Goal: Book appointment/travel/reservation

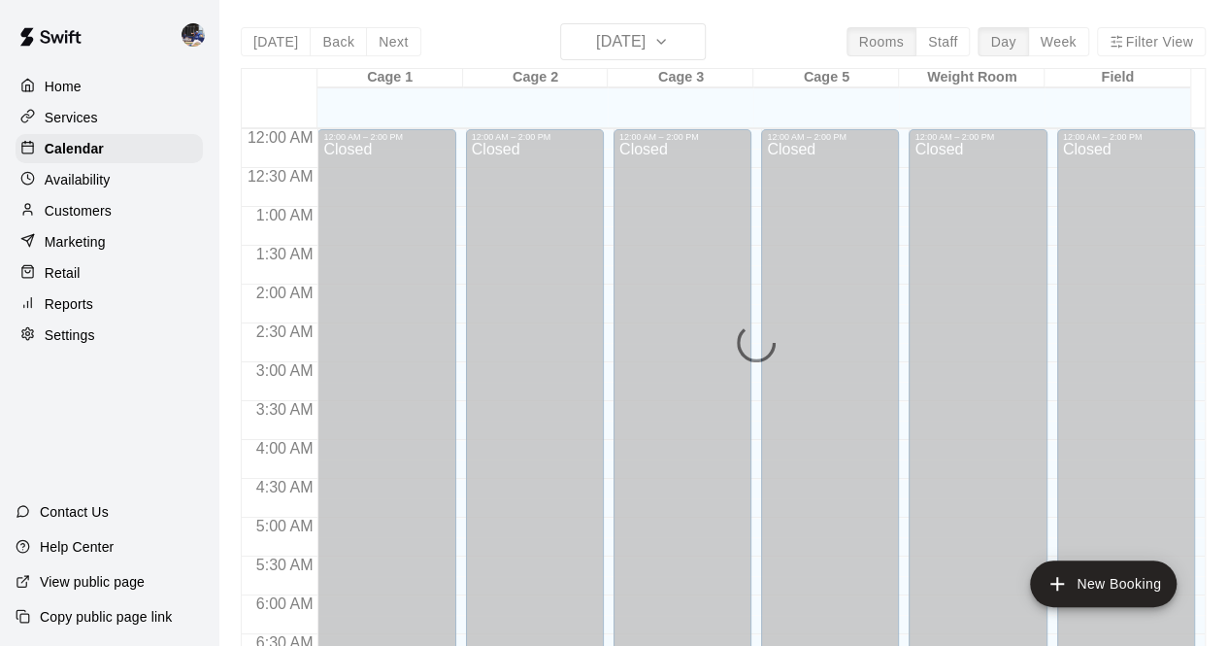
scroll to position [1128, 0]
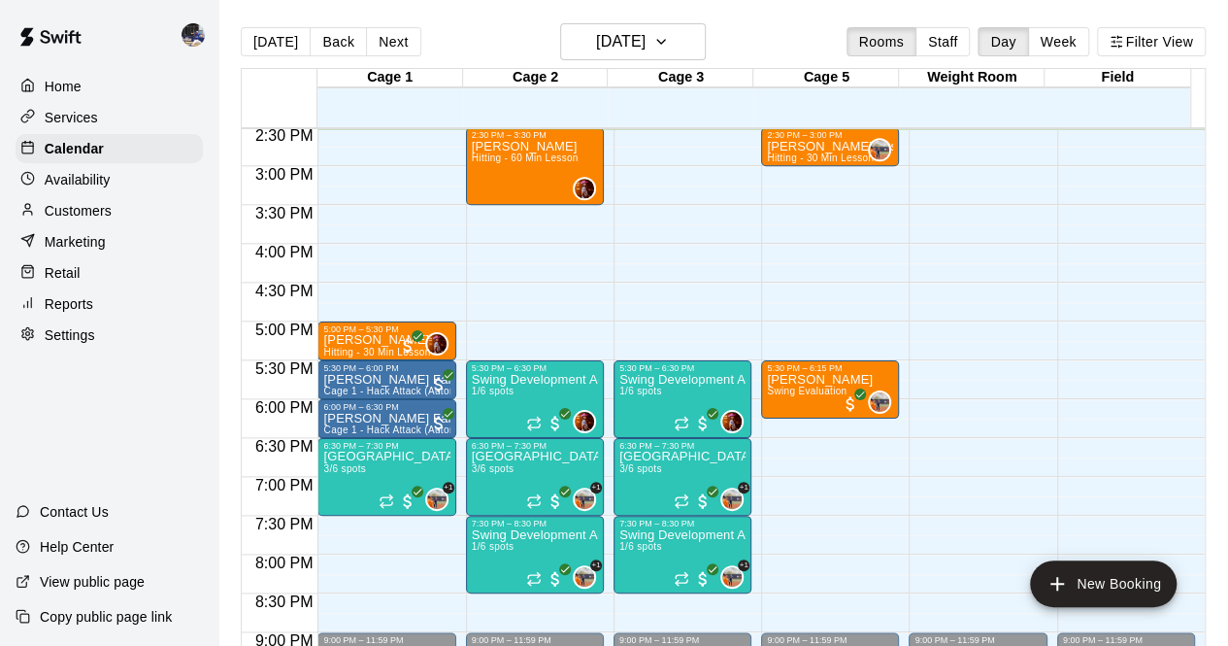
click at [95, 225] on div "Customers" at bounding box center [109, 210] width 187 height 29
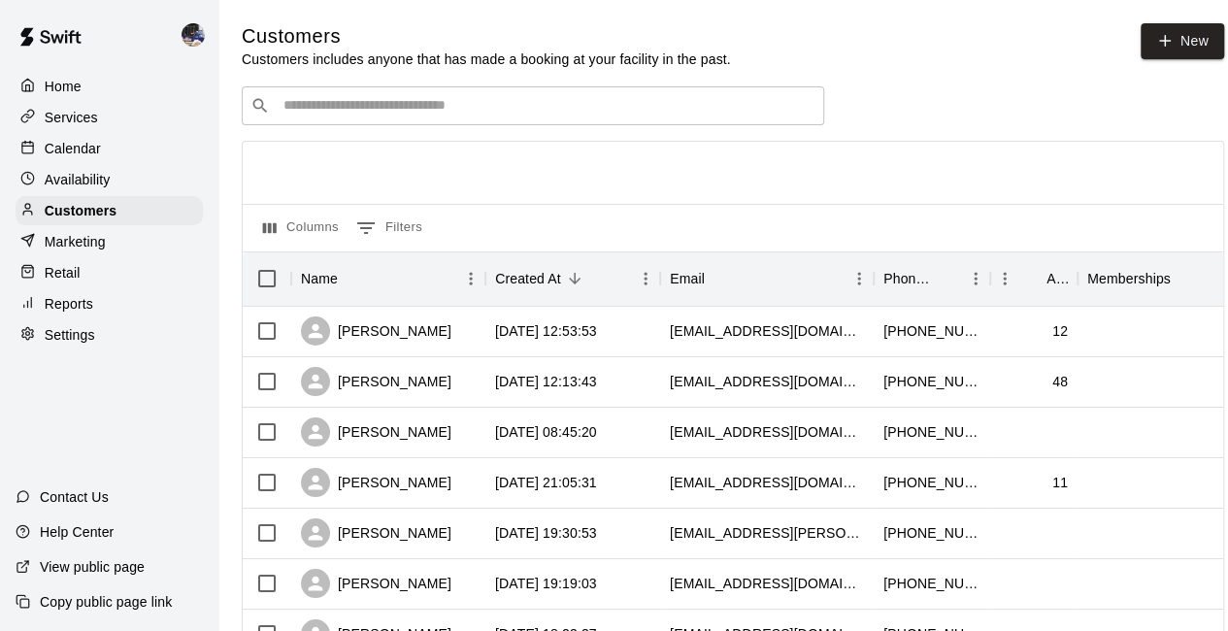
click at [294, 121] on div "​ ​" at bounding box center [533, 105] width 582 height 39
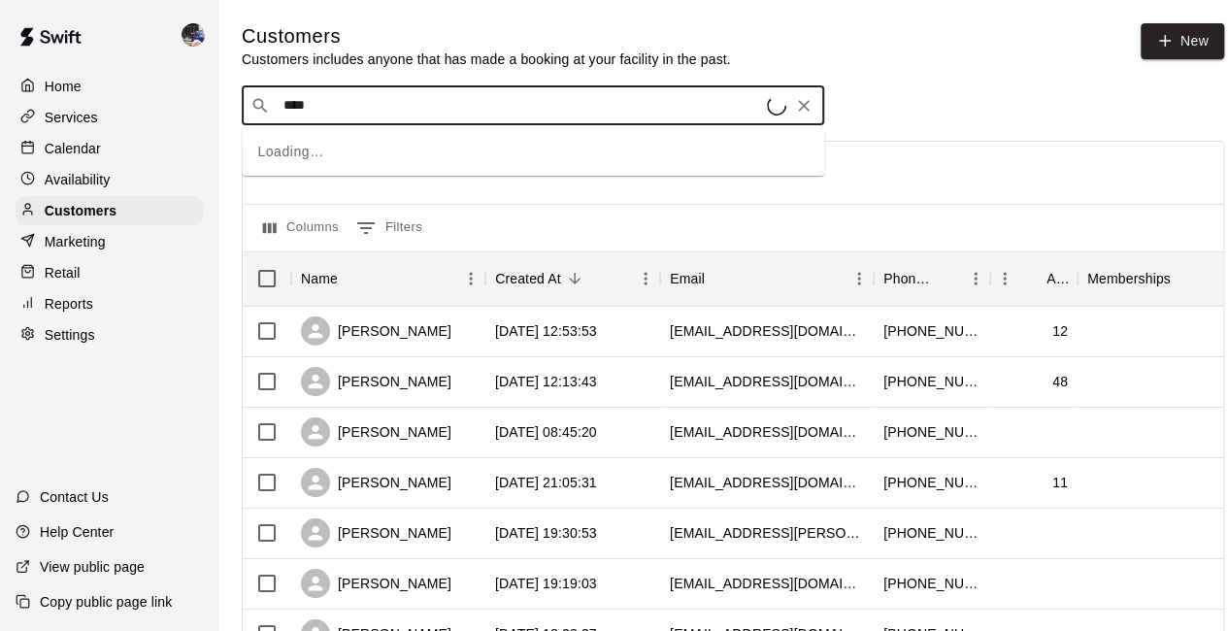
type input "*****"
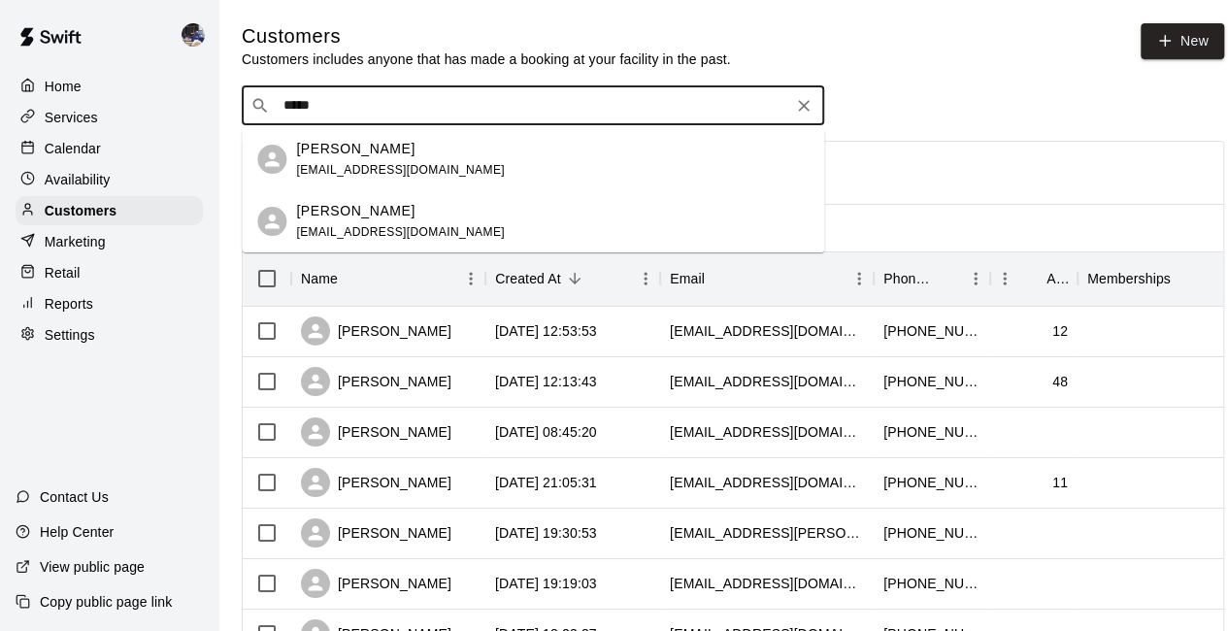
click at [312, 160] on div "Robert Miner minerpad@sbcglobal.net" at bounding box center [400, 160] width 209 height 42
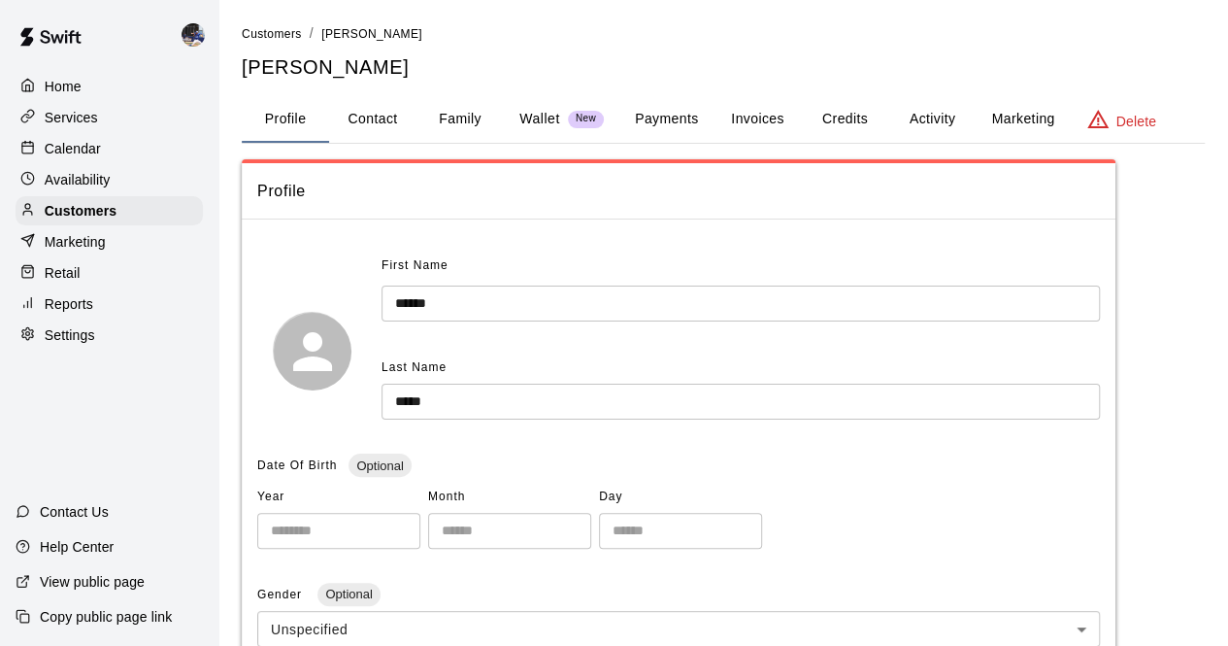
click at [376, 114] on button "Contact" at bounding box center [372, 119] width 87 height 47
select select "**"
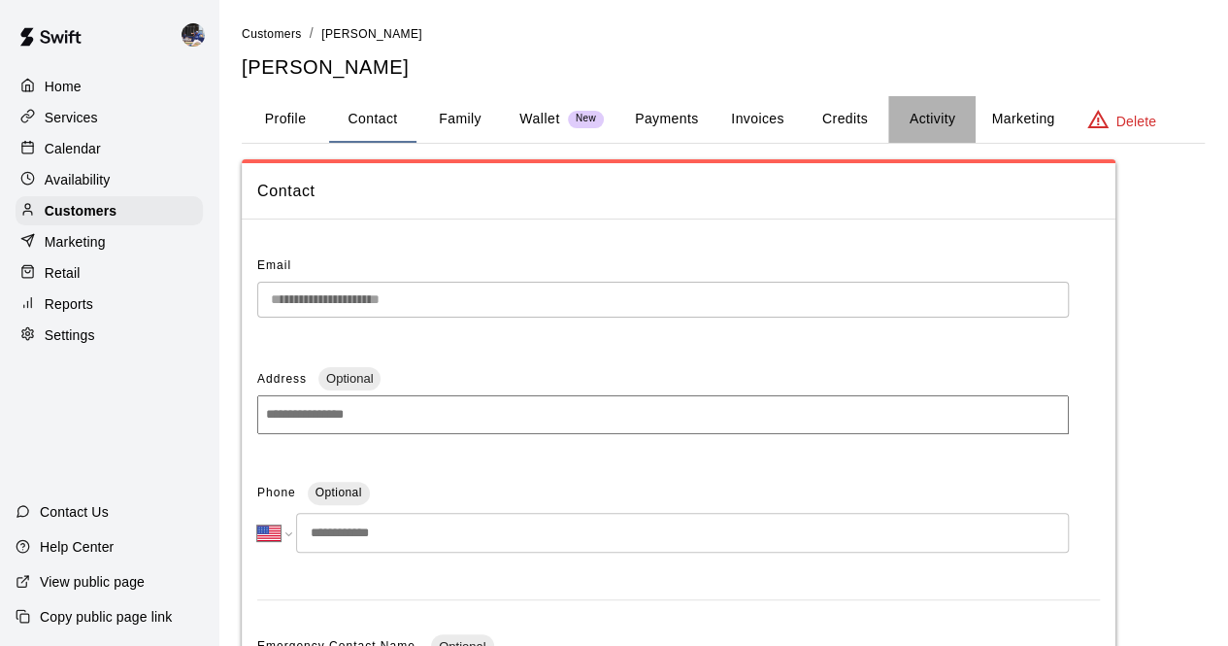
click at [969, 135] on button "Activity" at bounding box center [931, 119] width 87 height 47
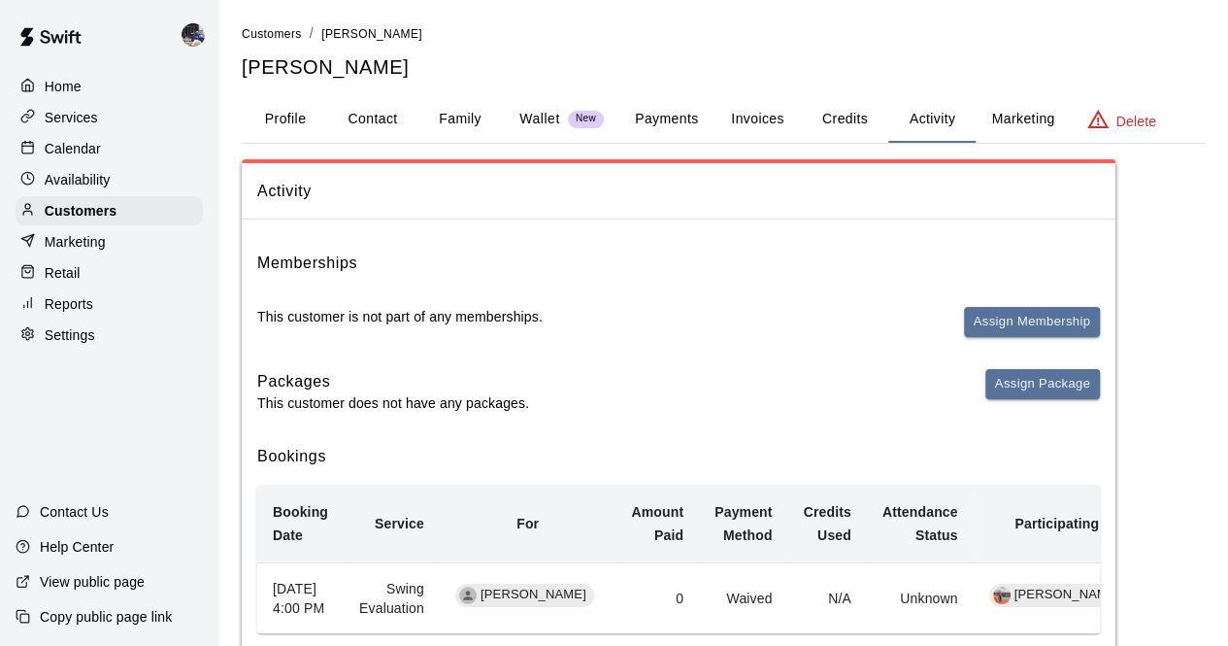
scroll to position [118, 0]
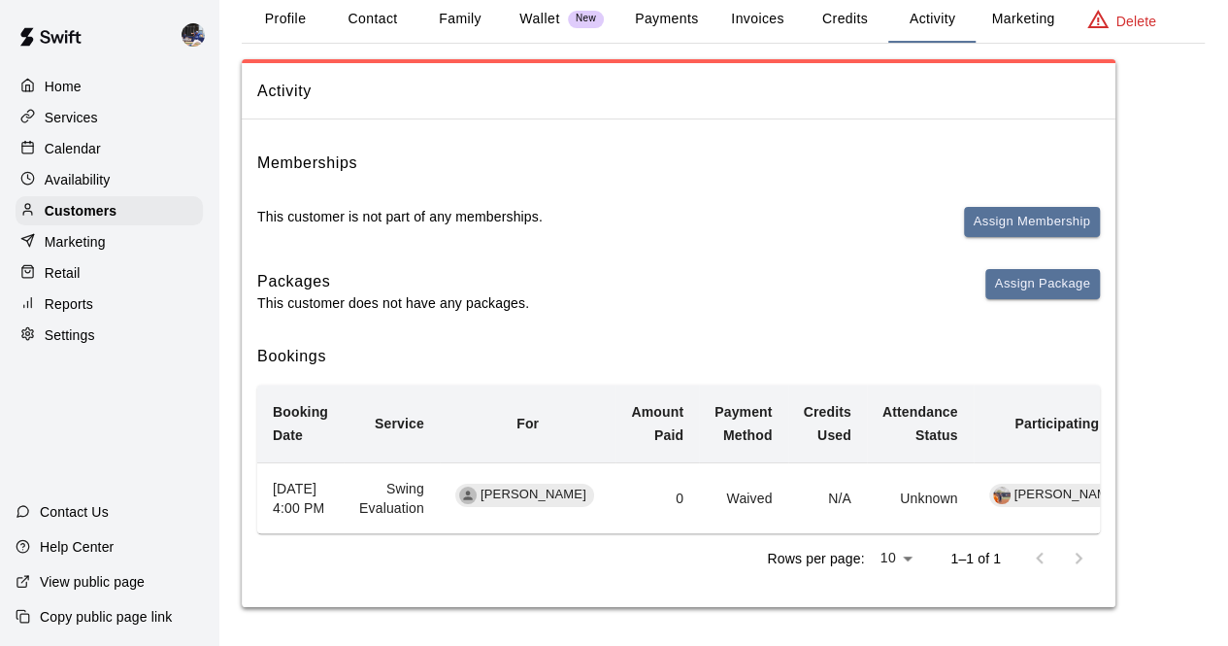
click at [89, 146] on p "Calendar" at bounding box center [73, 148] width 56 height 19
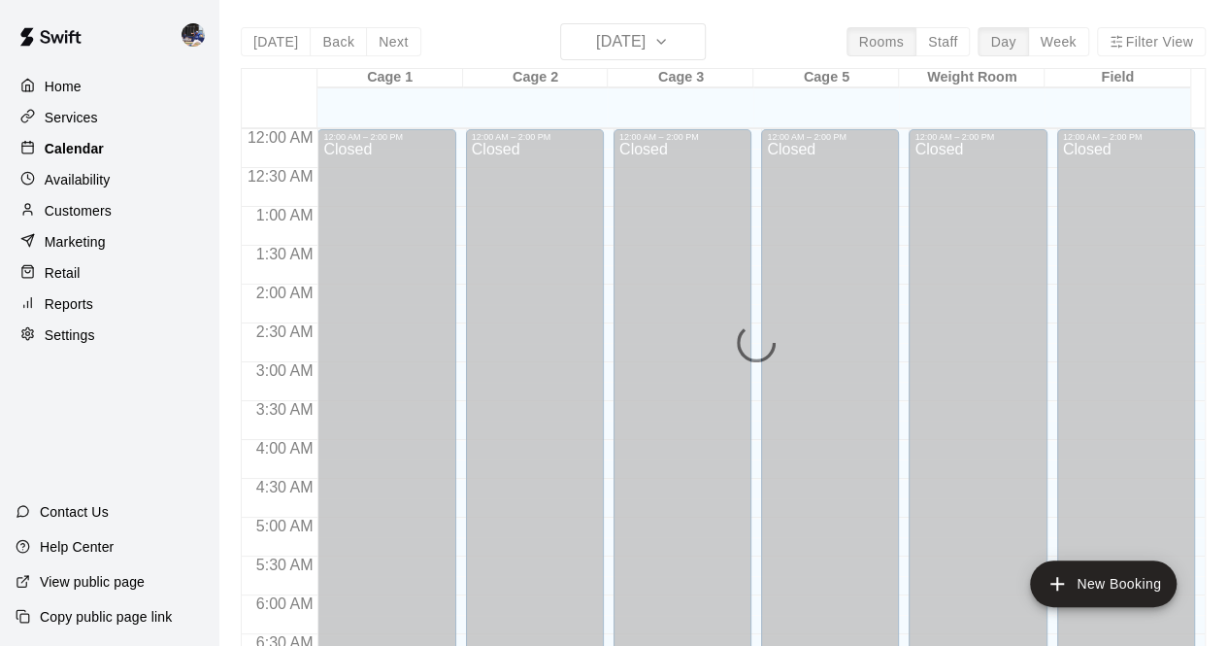
scroll to position [1130, 0]
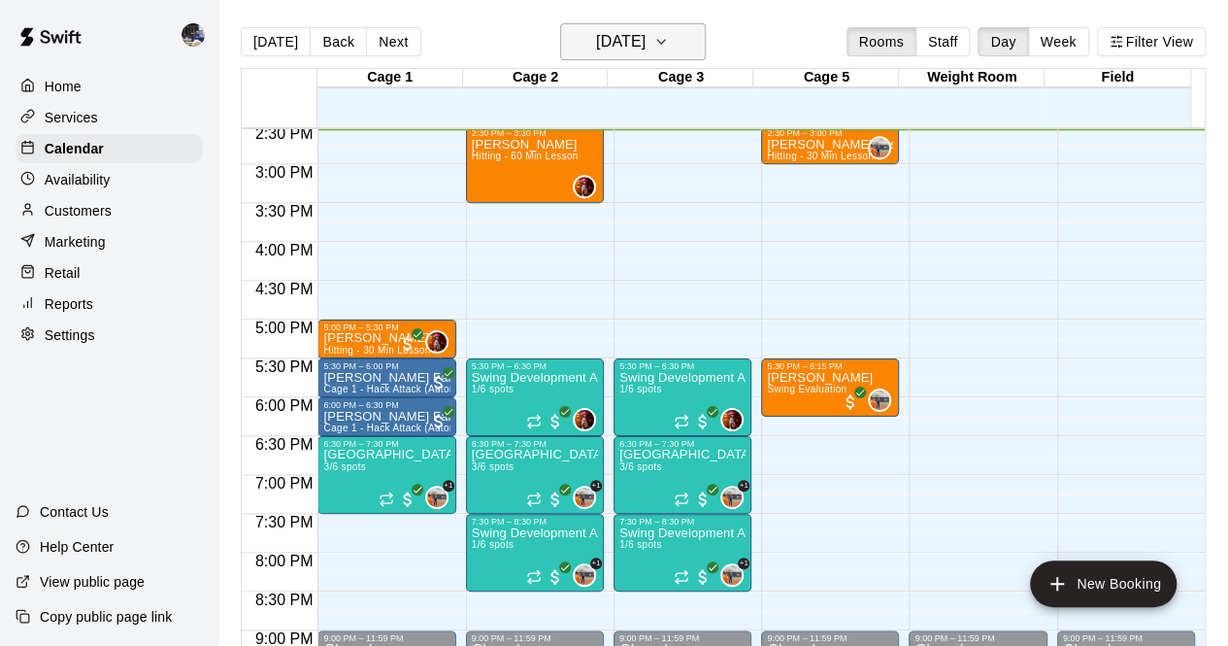
click at [629, 46] on h6 "[DATE]" at bounding box center [621, 41] width 50 height 27
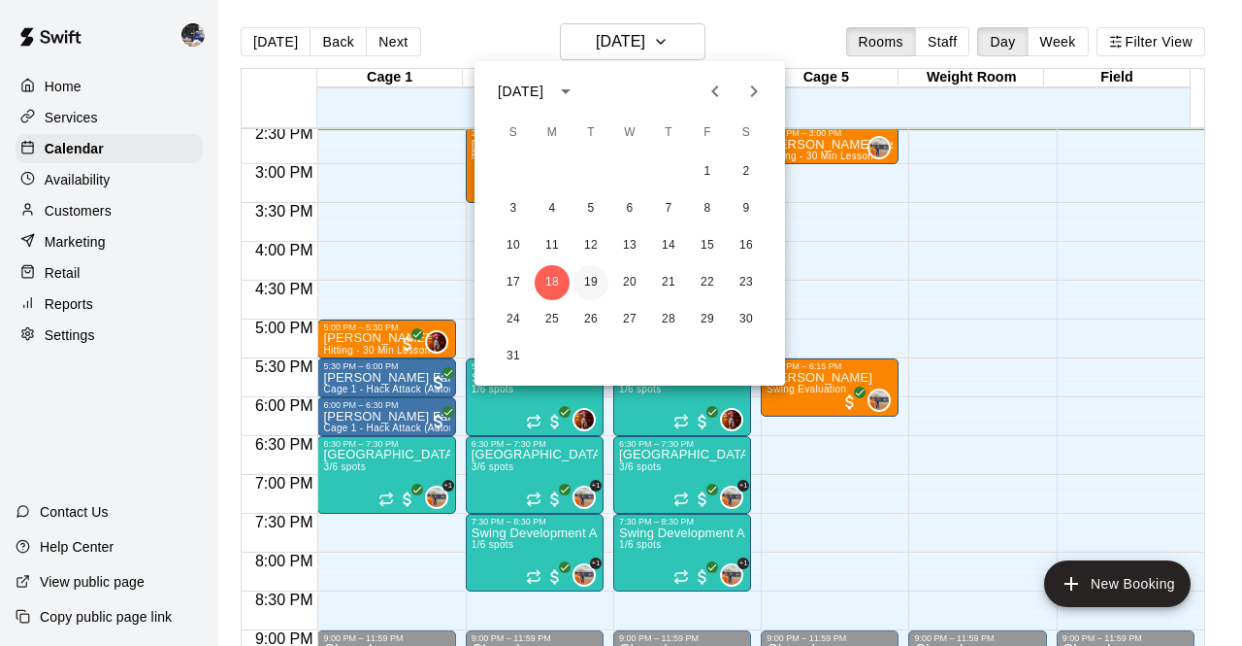
click at [592, 288] on button "19" at bounding box center [591, 282] width 35 height 35
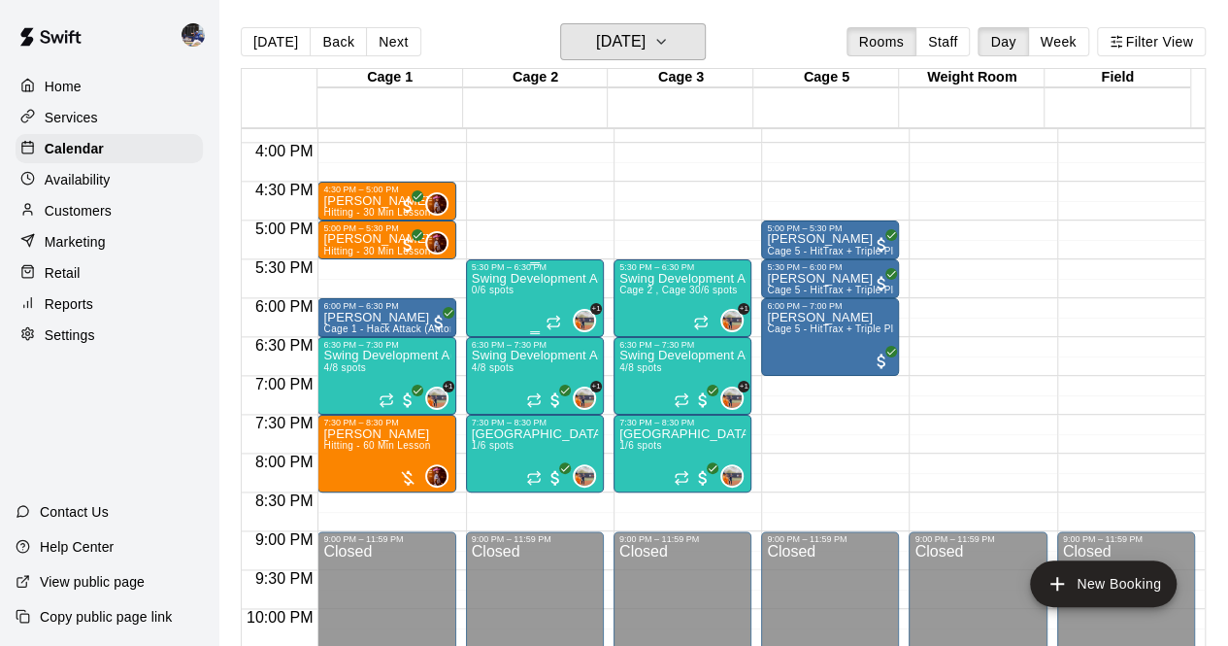
scroll to position [1231, 0]
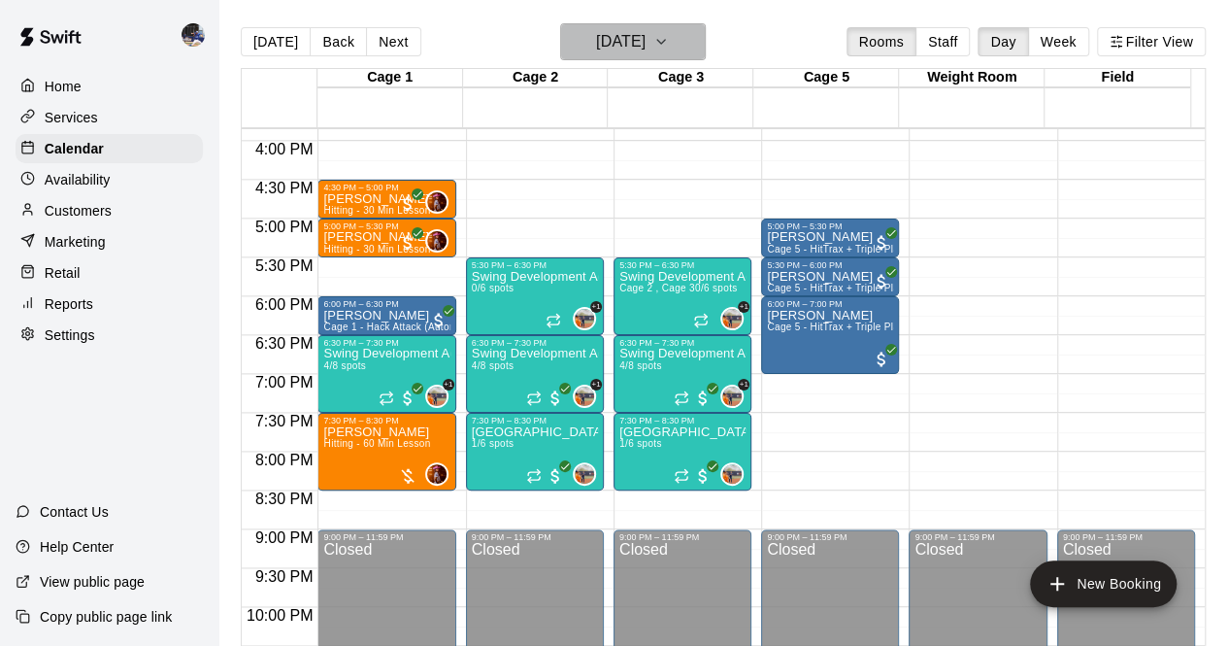
click at [633, 45] on h6 "Tuesday Aug 19" at bounding box center [621, 41] width 50 height 27
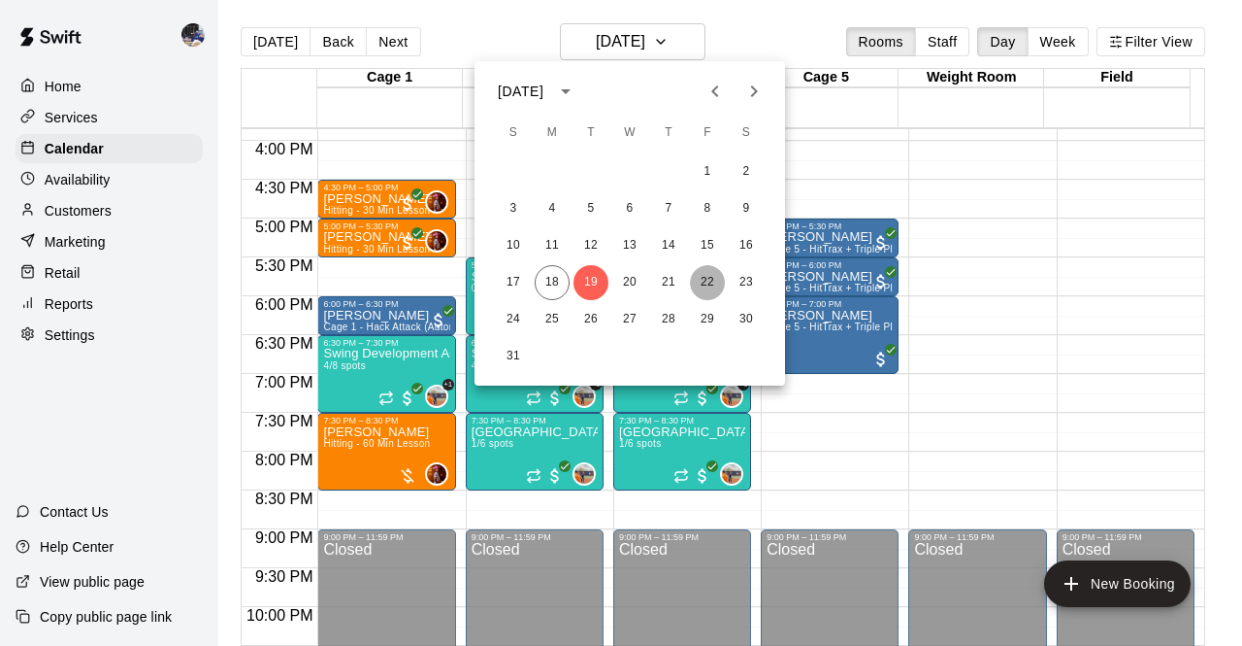
click at [710, 285] on button "22" at bounding box center [707, 282] width 35 height 35
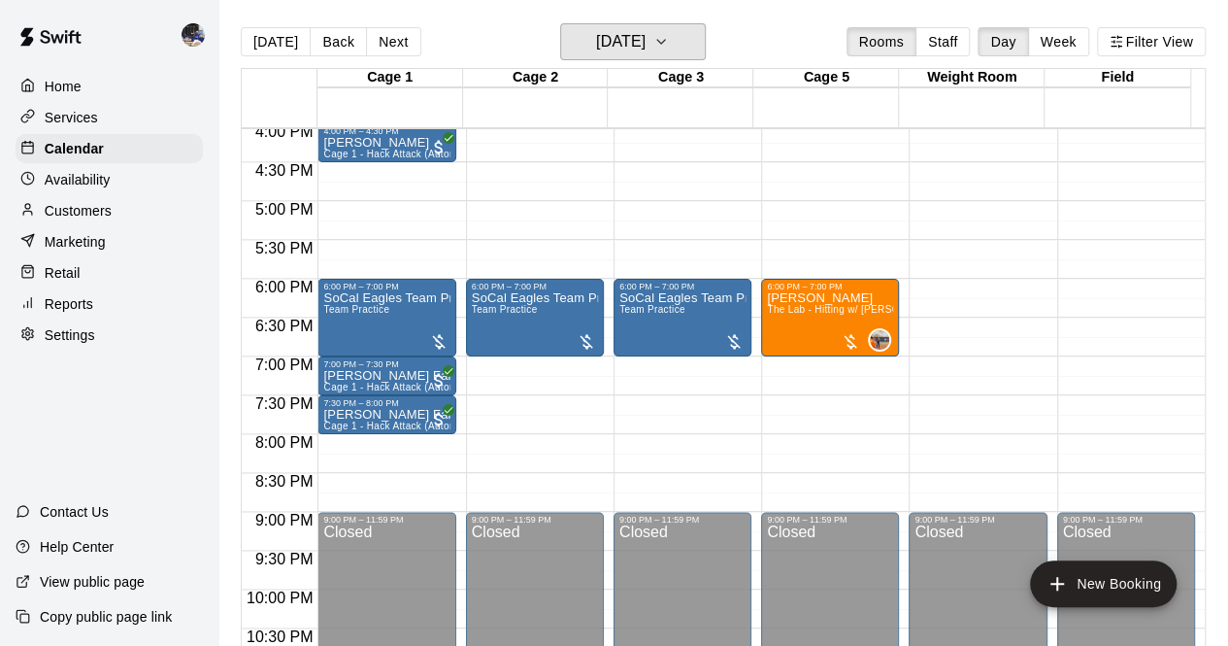
scroll to position [1196, 0]
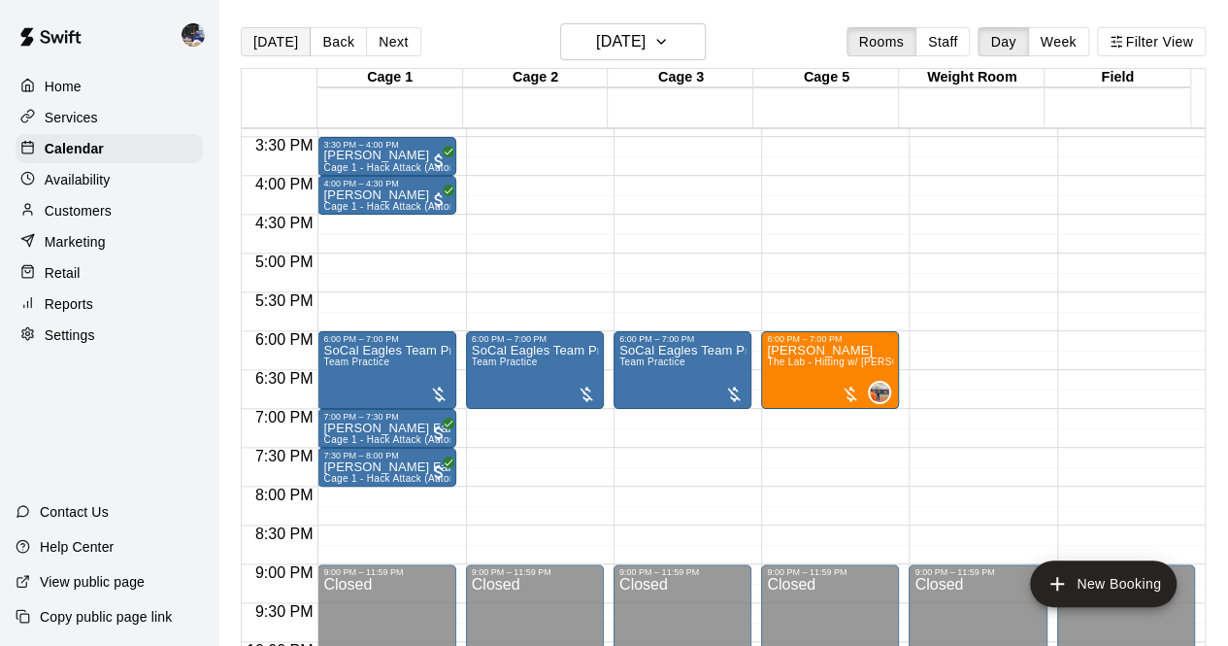
click at [274, 42] on button "[DATE]" at bounding box center [276, 41] width 70 height 29
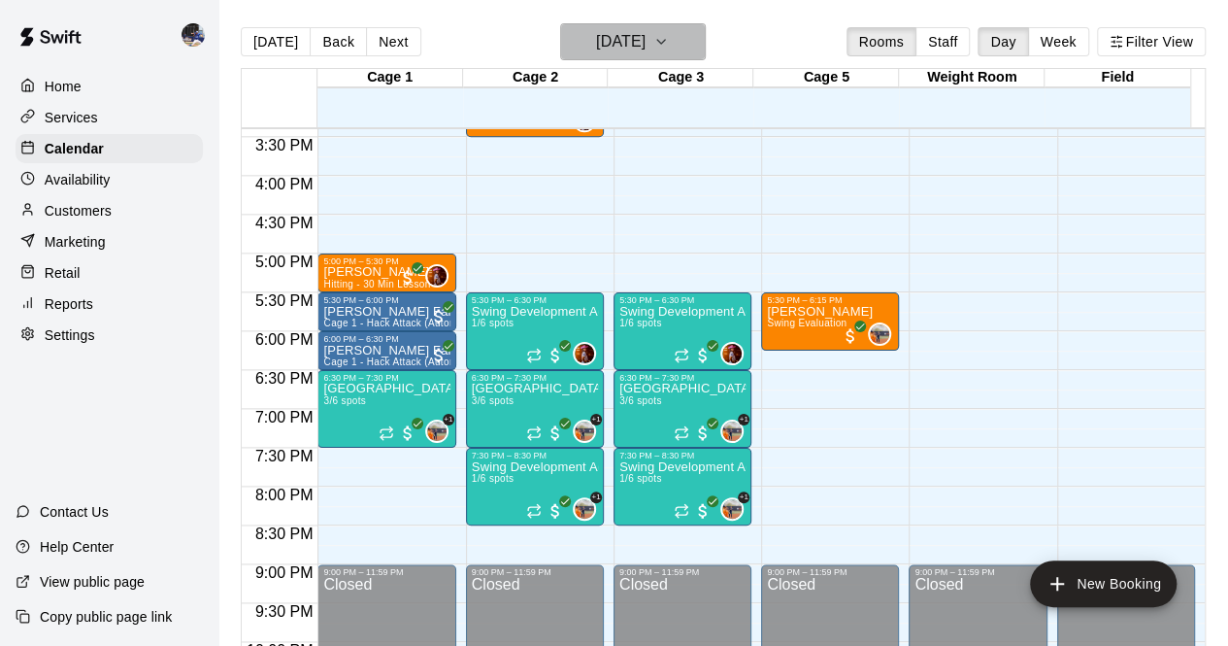
click at [612, 39] on h6 "[DATE]" at bounding box center [621, 41] width 50 height 27
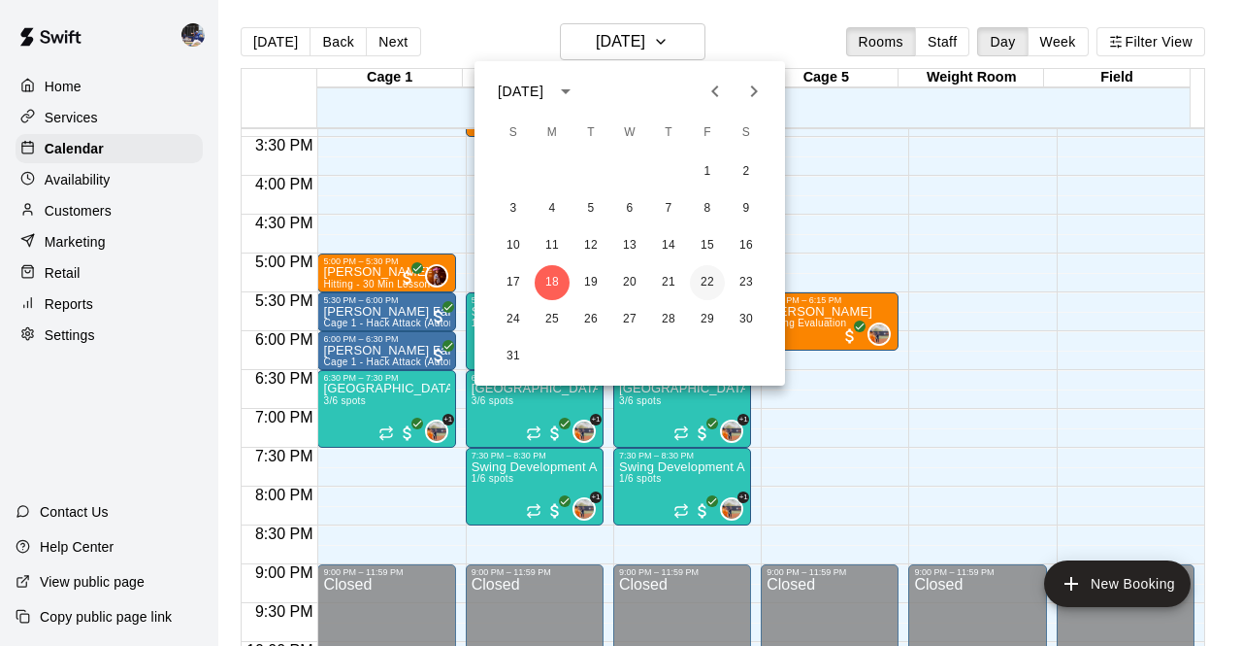
click at [699, 284] on button "22" at bounding box center [707, 282] width 35 height 35
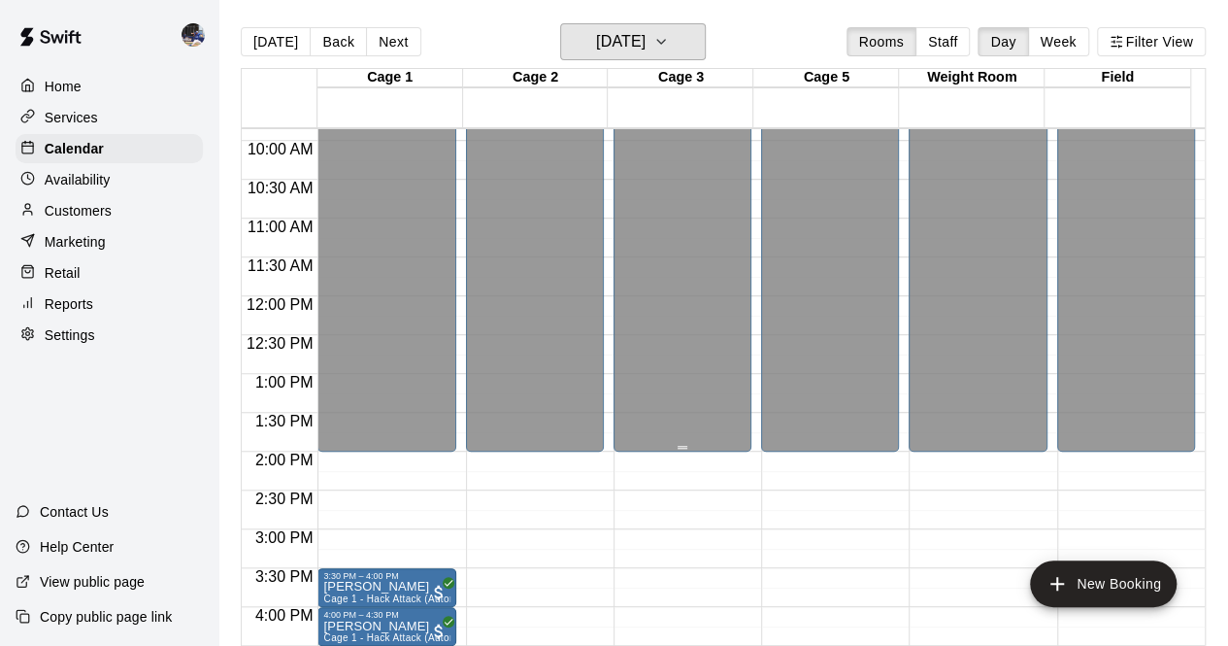
scroll to position [763, 0]
click at [285, 54] on button "[DATE]" at bounding box center [276, 41] width 70 height 29
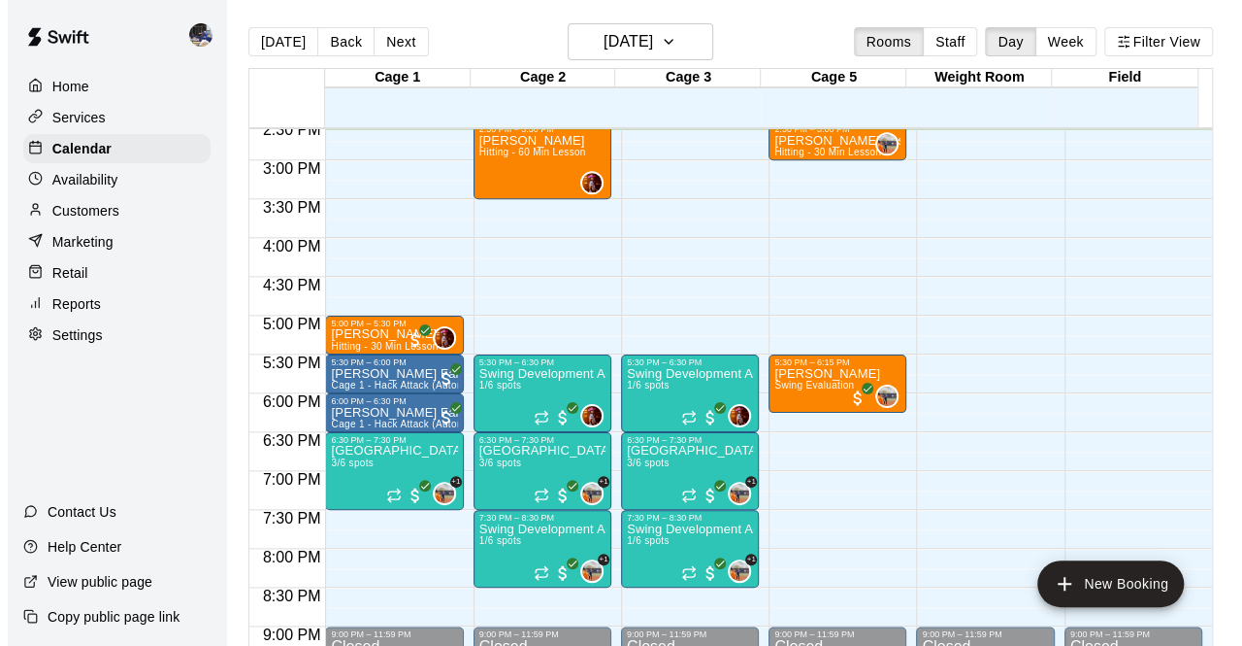
scroll to position [1136, 0]
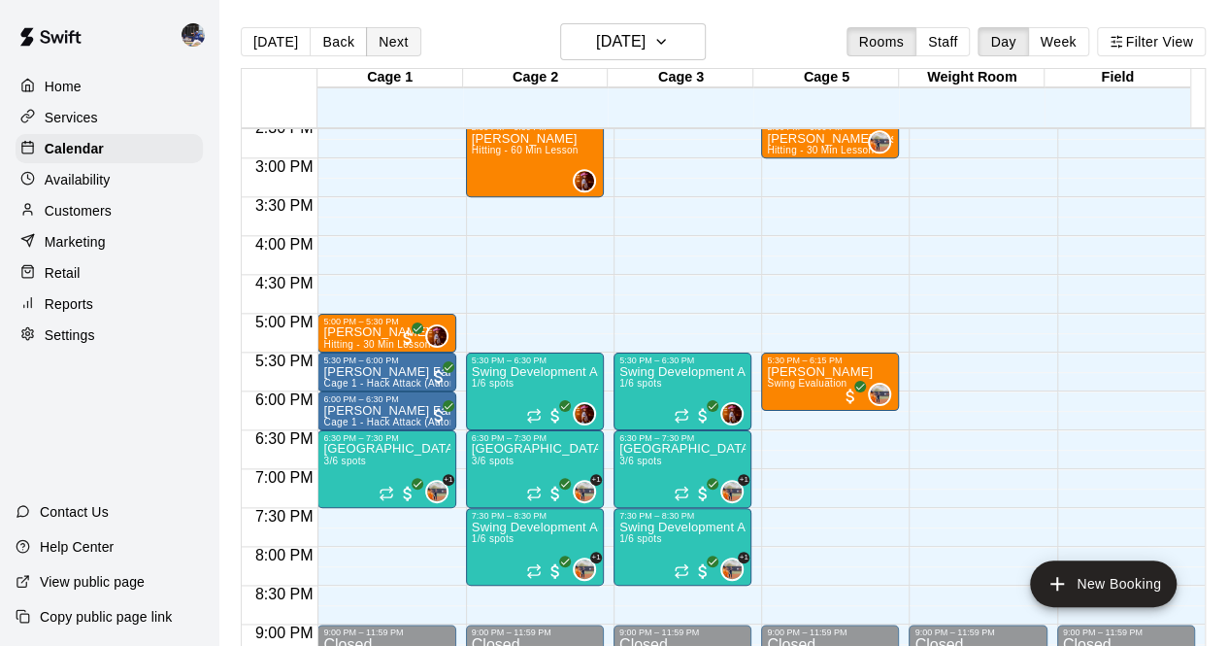
click at [388, 41] on button "Next" at bounding box center [393, 41] width 54 height 29
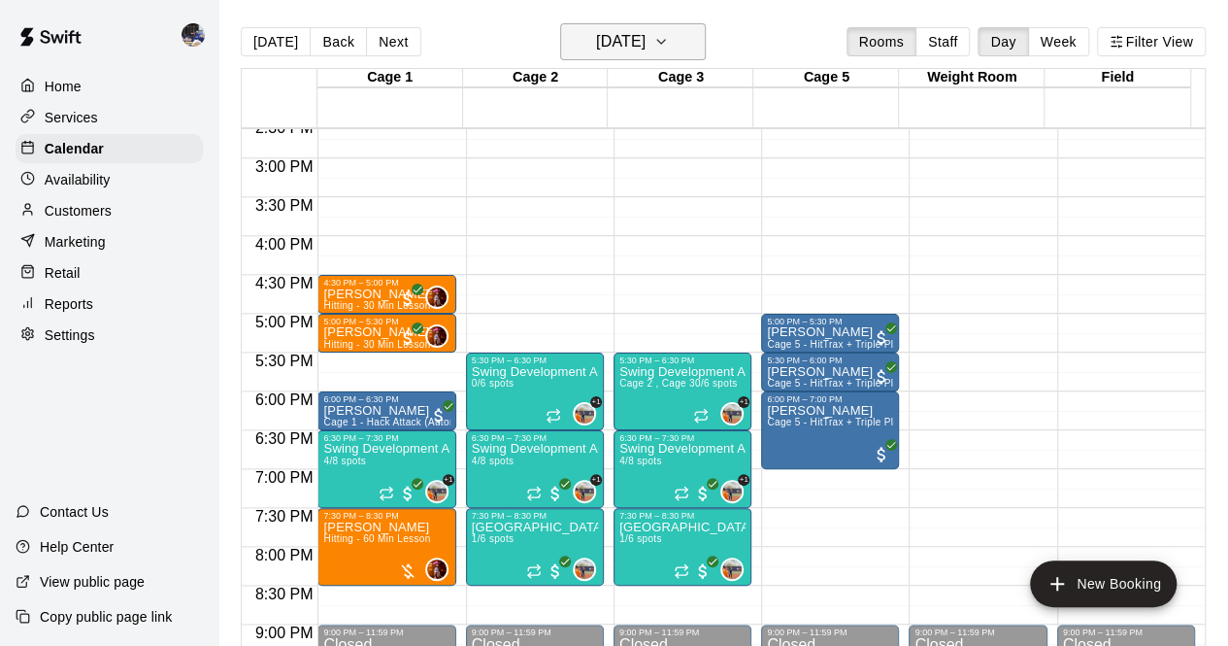
click at [625, 48] on h6 "Tuesday Aug 19" at bounding box center [621, 41] width 50 height 27
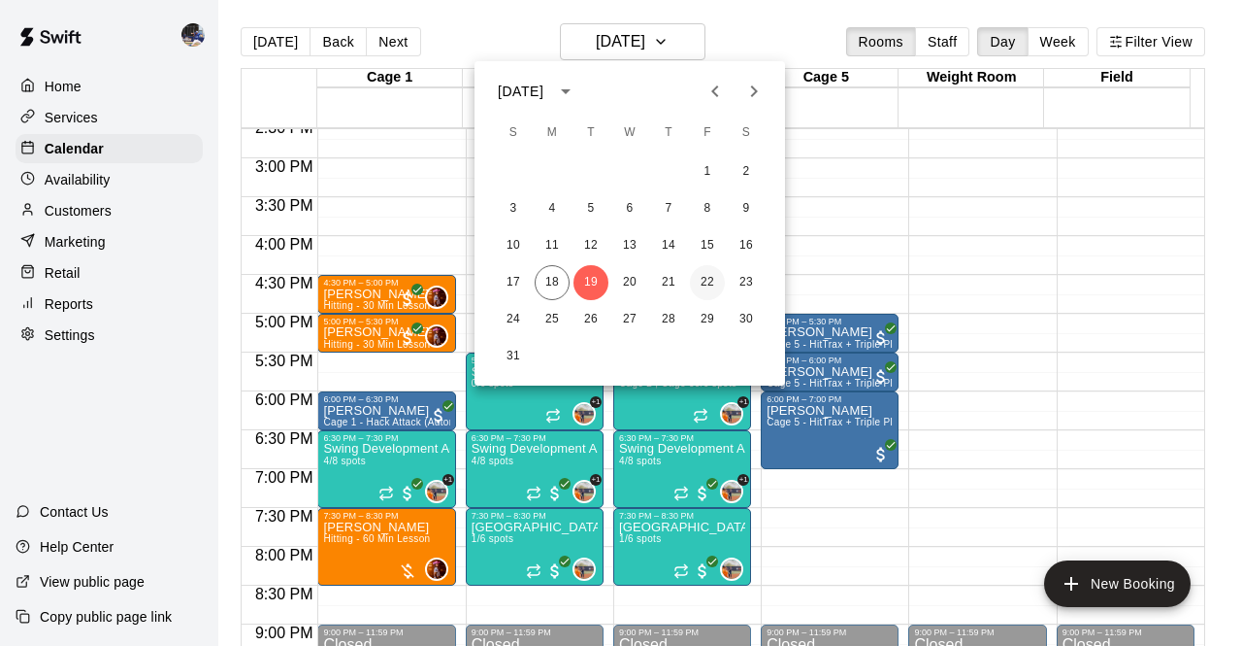
click at [701, 283] on button "22" at bounding box center [707, 282] width 35 height 35
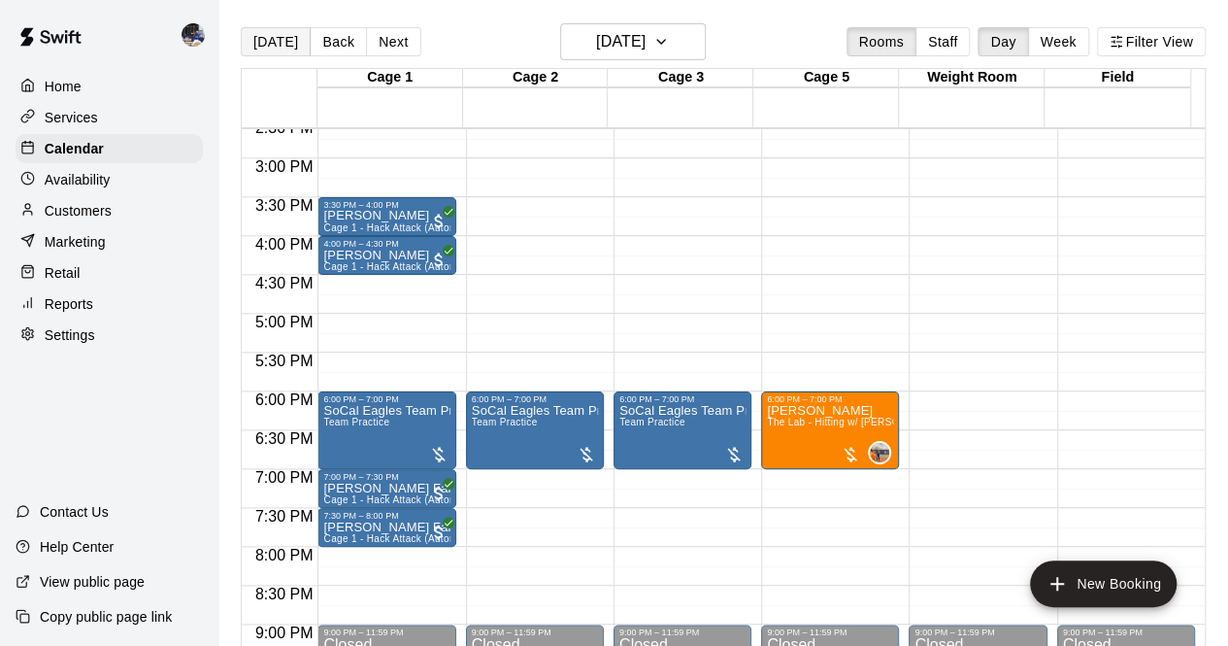
click at [289, 47] on button "[DATE]" at bounding box center [276, 41] width 70 height 29
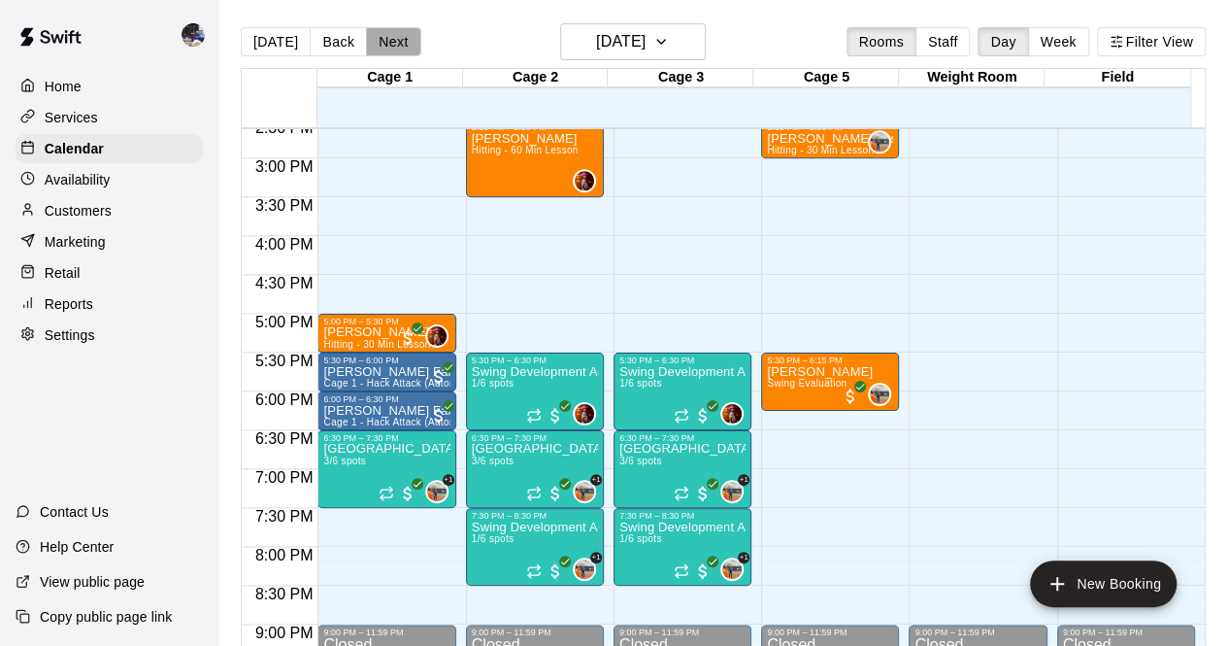
click at [371, 52] on button "Next" at bounding box center [393, 41] width 54 height 29
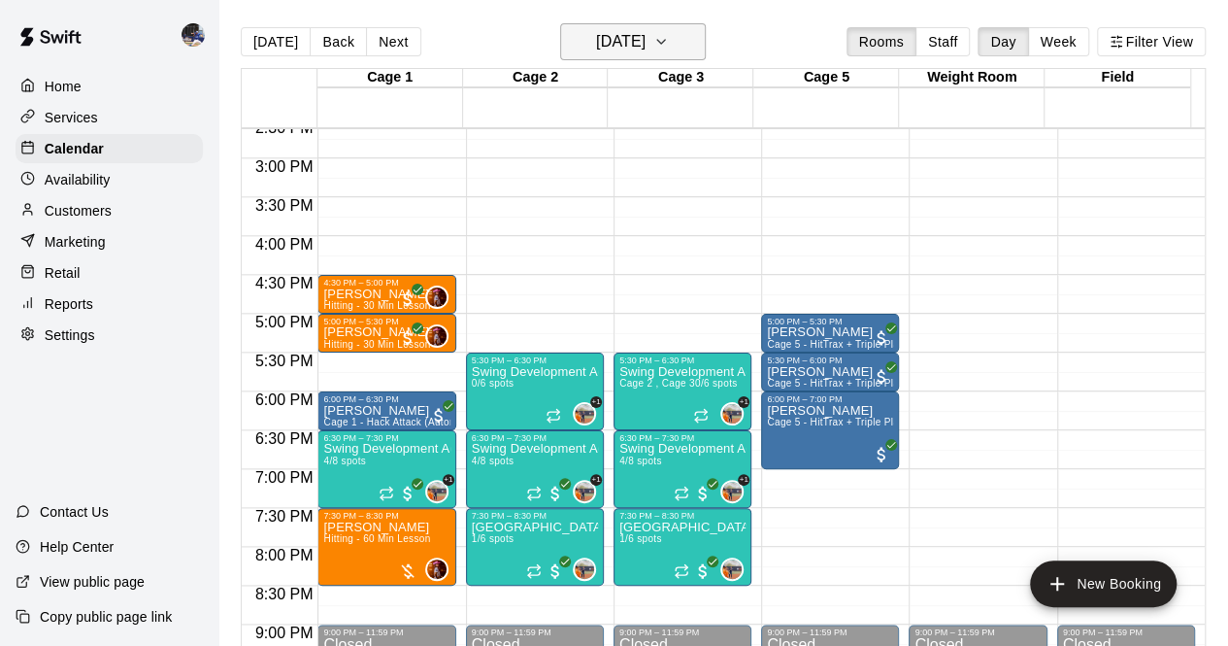
click at [629, 50] on h6 "Tuesday Aug 19" at bounding box center [621, 41] width 50 height 27
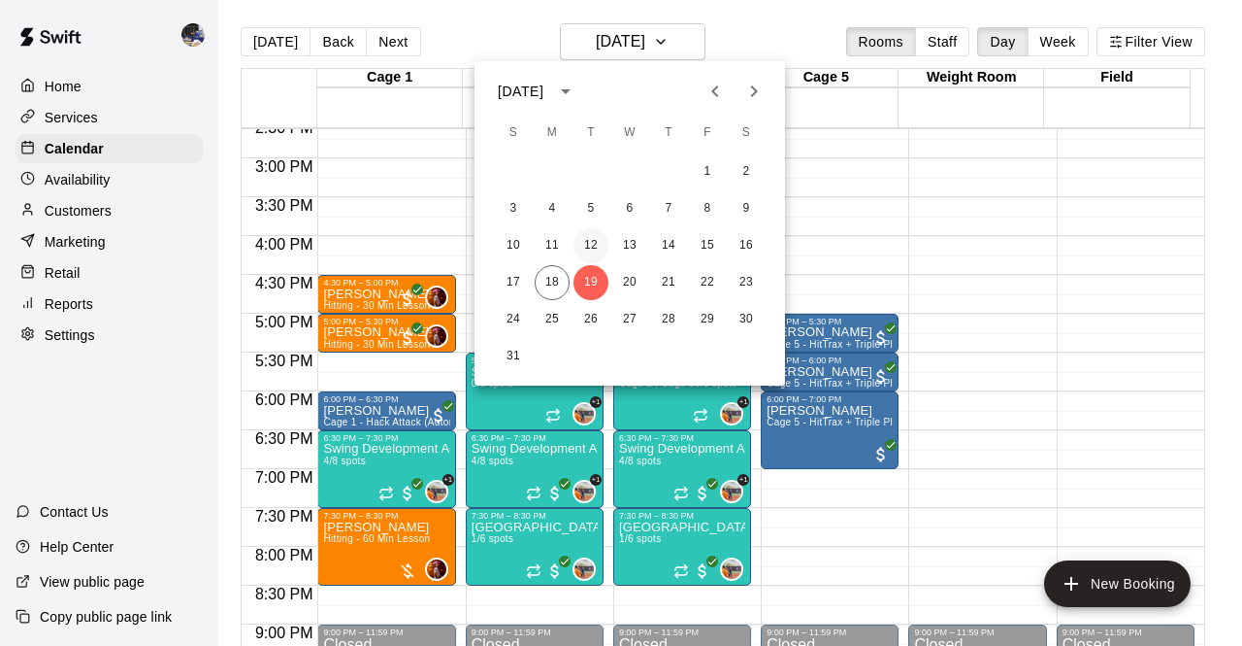
click at [589, 250] on button "12" at bounding box center [591, 245] width 35 height 35
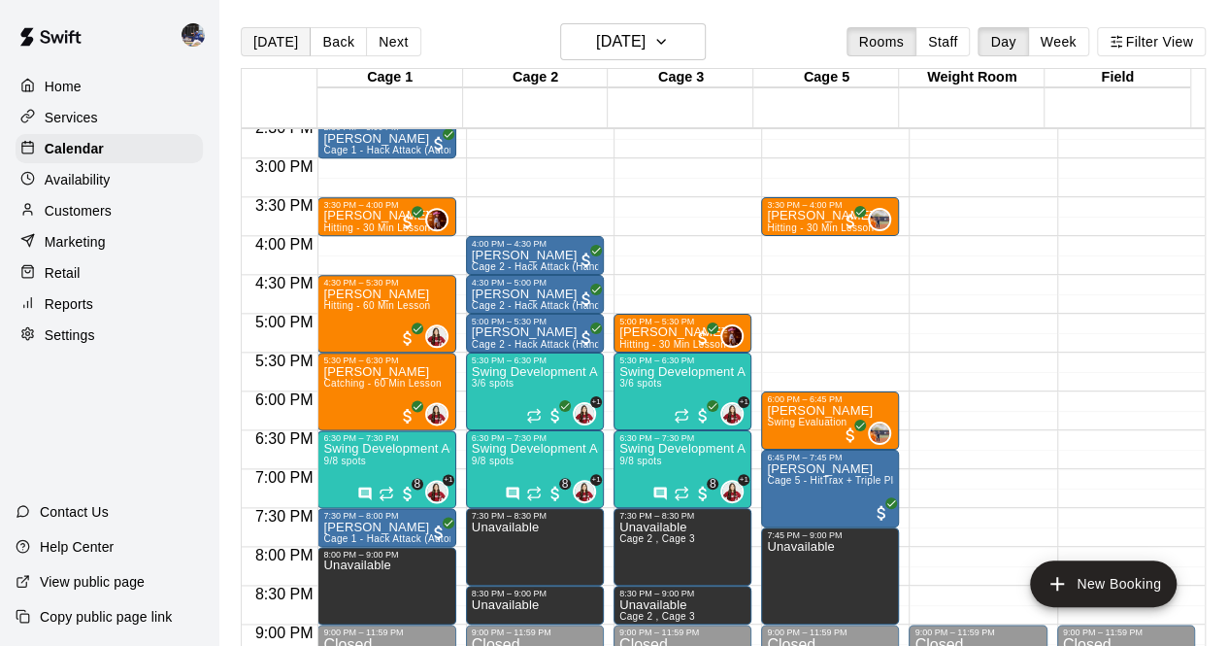
click at [297, 48] on button "[DATE]" at bounding box center [276, 41] width 70 height 29
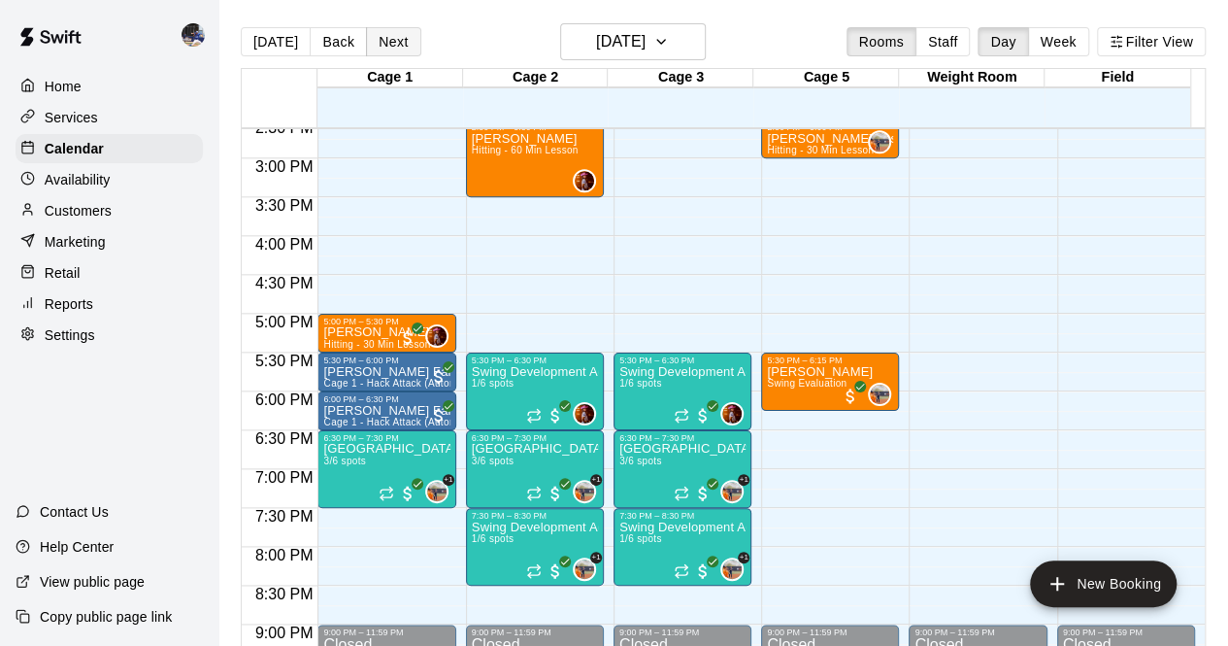
click at [392, 47] on button "Next" at bounding box center [393, 41] width 54 height 29
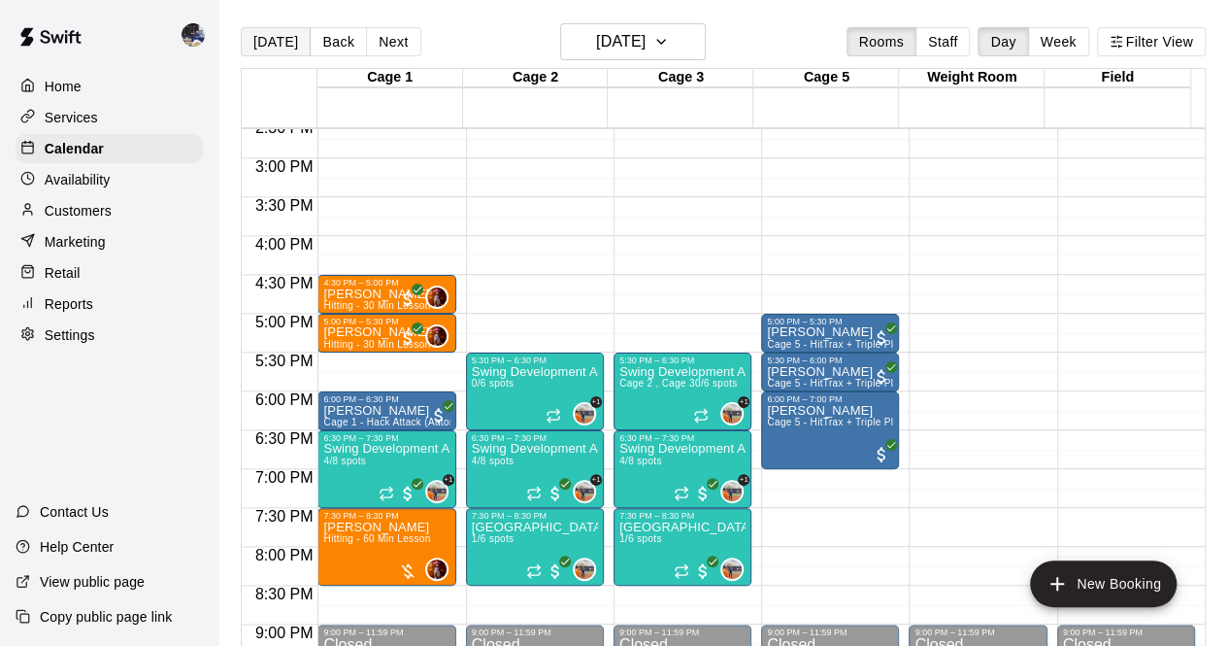
click at [279, 44] on button "[DATE]" at bounding box center [276, 41] width 70 height 29
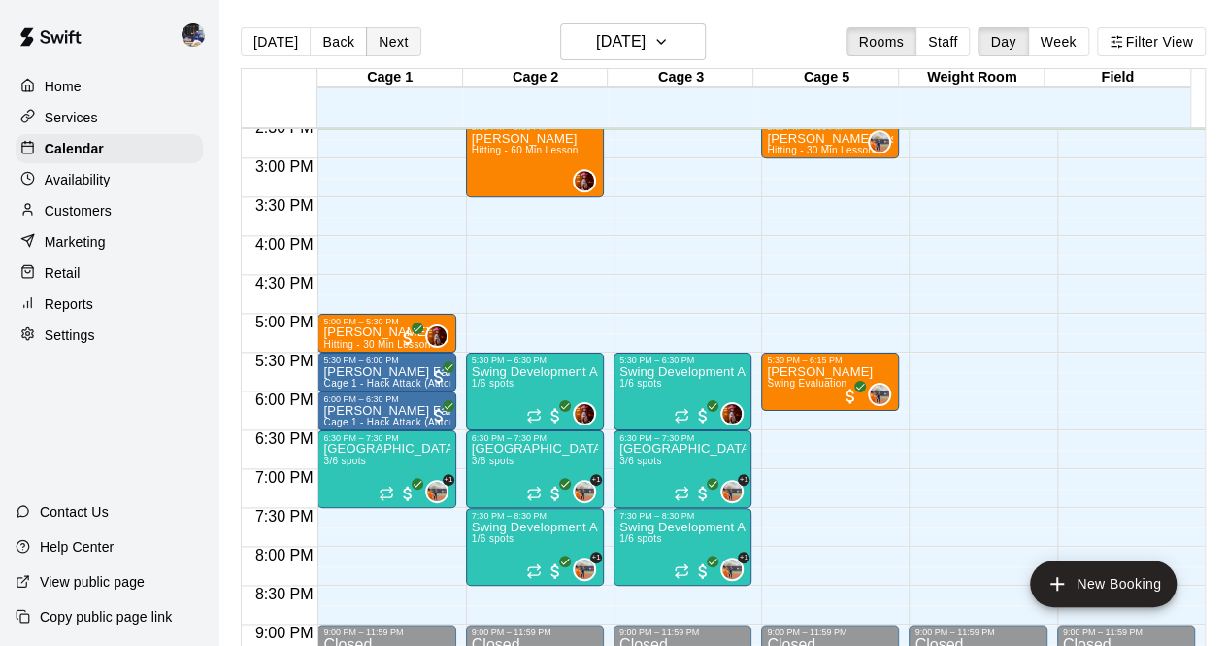
click at [390, 42] on button "Next" at bounding box center [393, 41] width 54 height 29
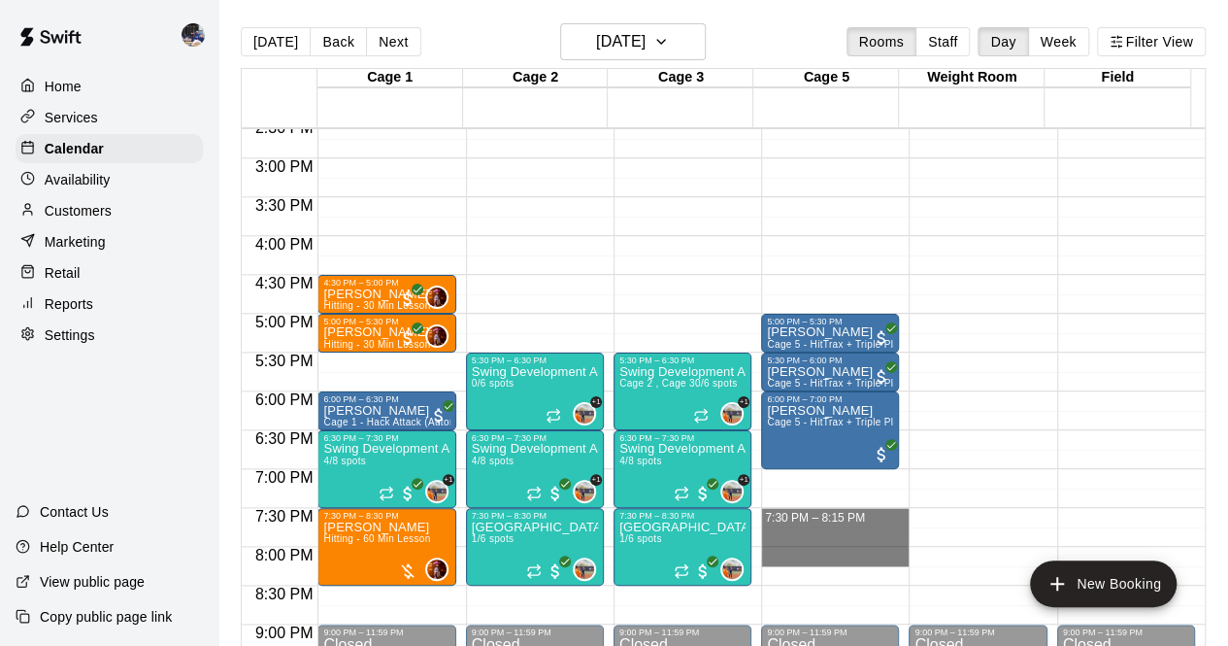
drag, startPoint x: 781, startPoint y: 517, endPoint x: 783, endPoint y: 553, distance: 36.0
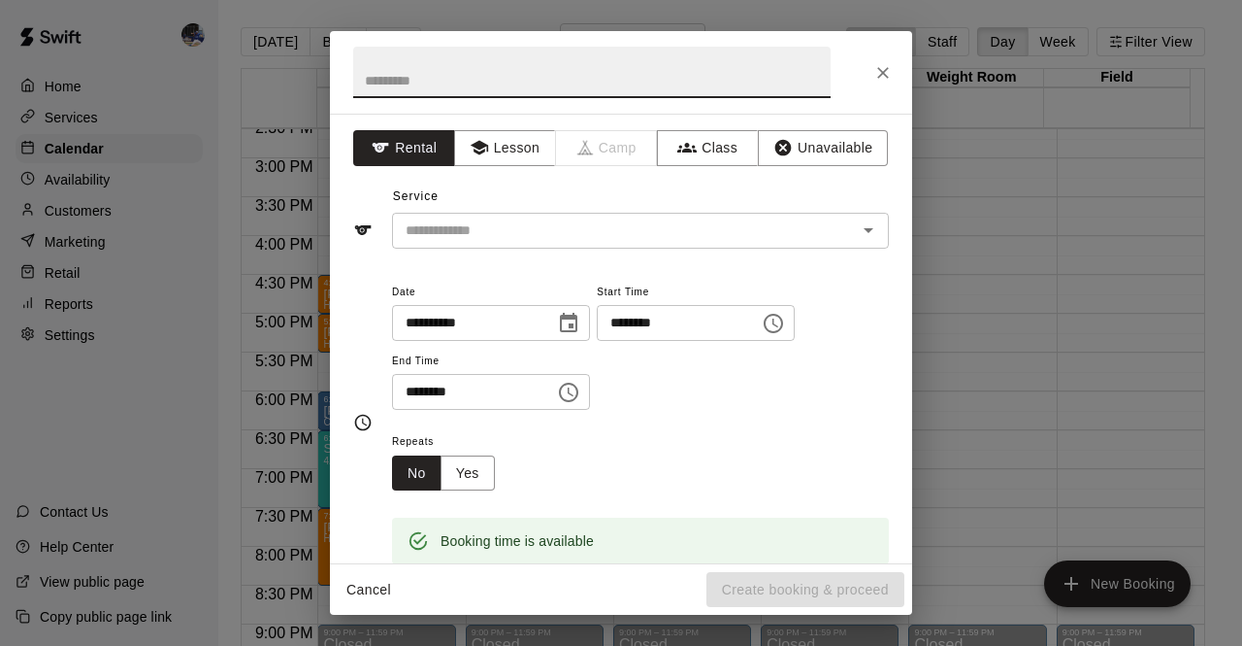
click at [460, 84] on input "text" at bounding box center [592, 72] width 478 height 51
click at [478, 152] on icon "button" at bounding box center [478, 148] width 17 height 15
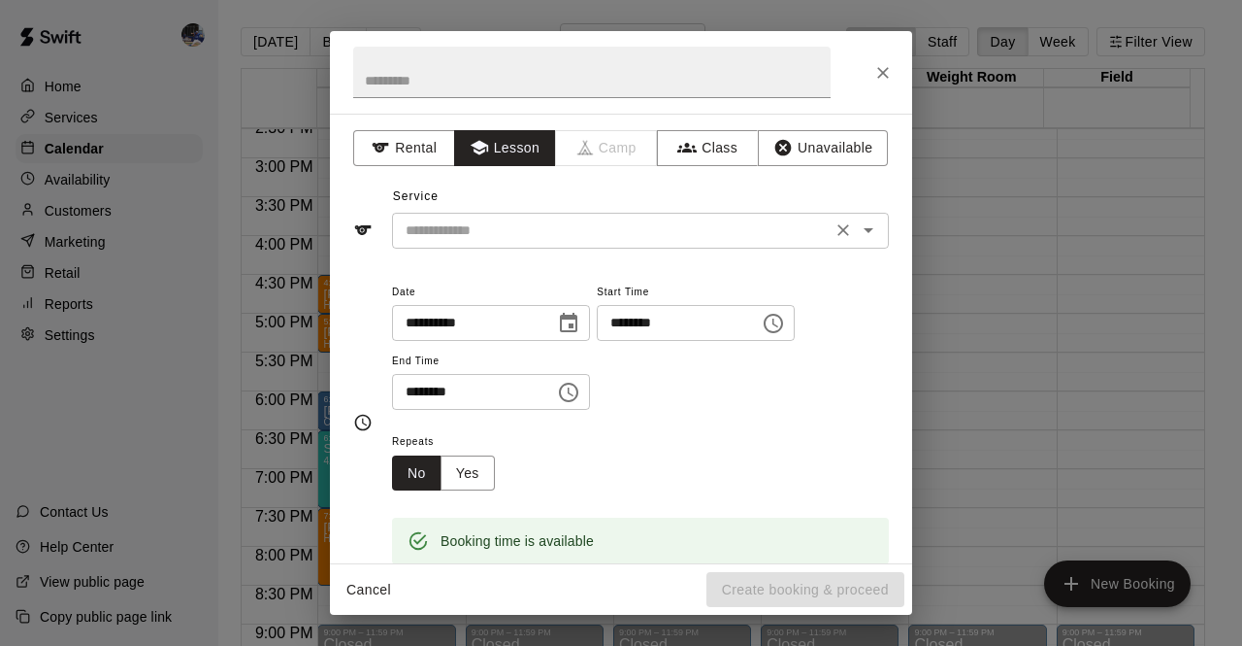
click at [497, 228] on input "text" at bounding box center [612, 230] width 428 height 24
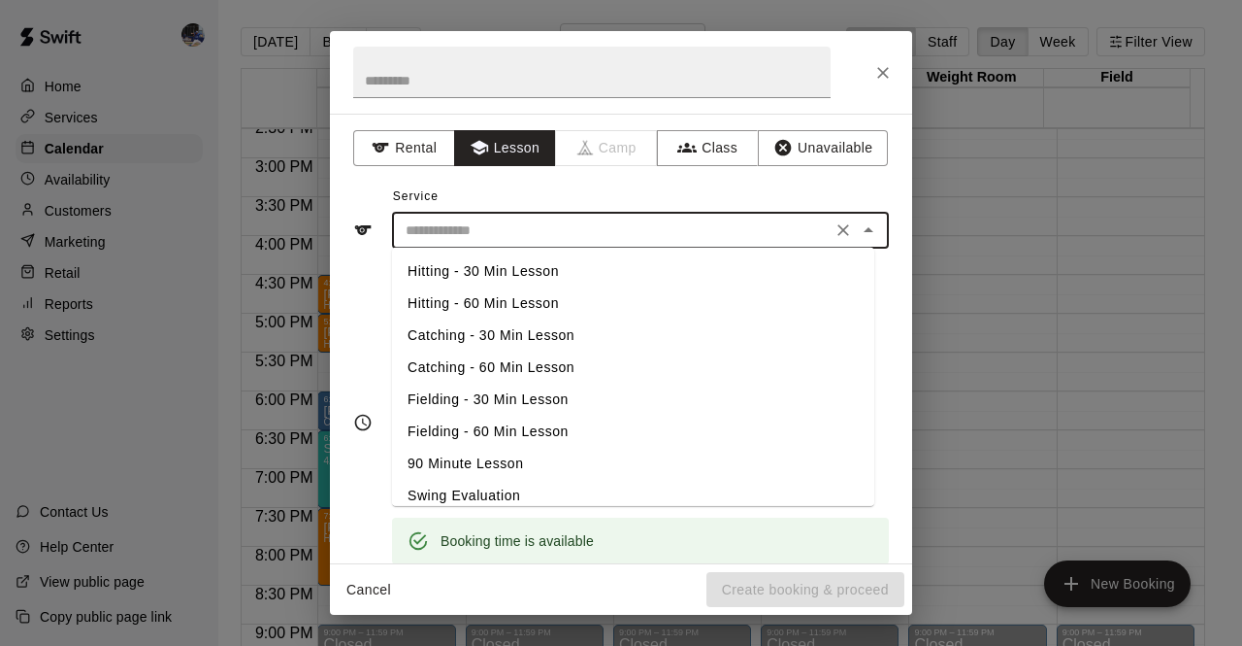
scroll to position [46, 0]
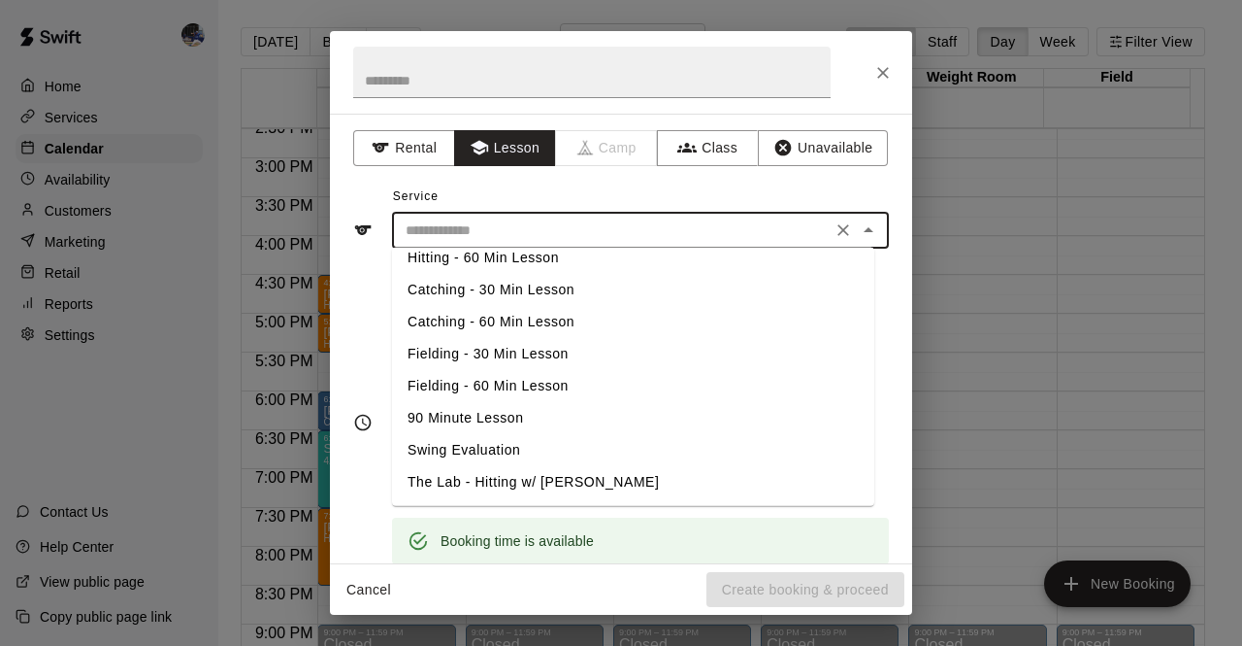
click at [482, 443] on li "Swing Evaluation" at bounding box center [633, 450] width 482 height 32
type input "**********"
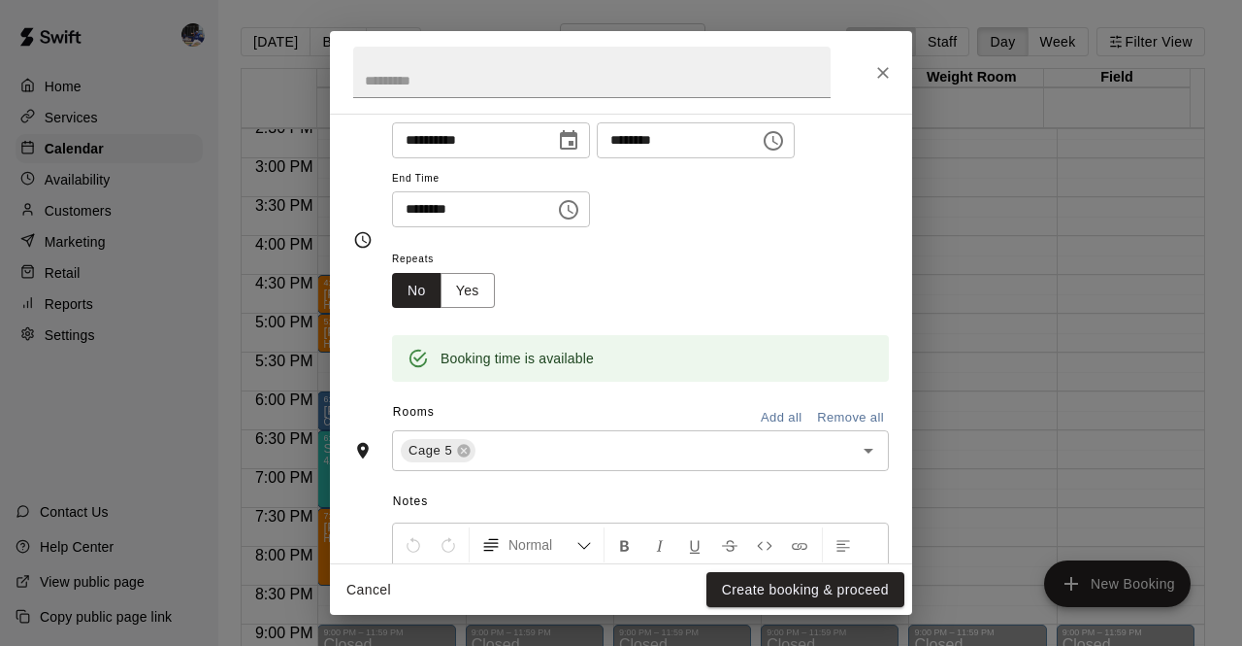
scroll to position [189, 0]
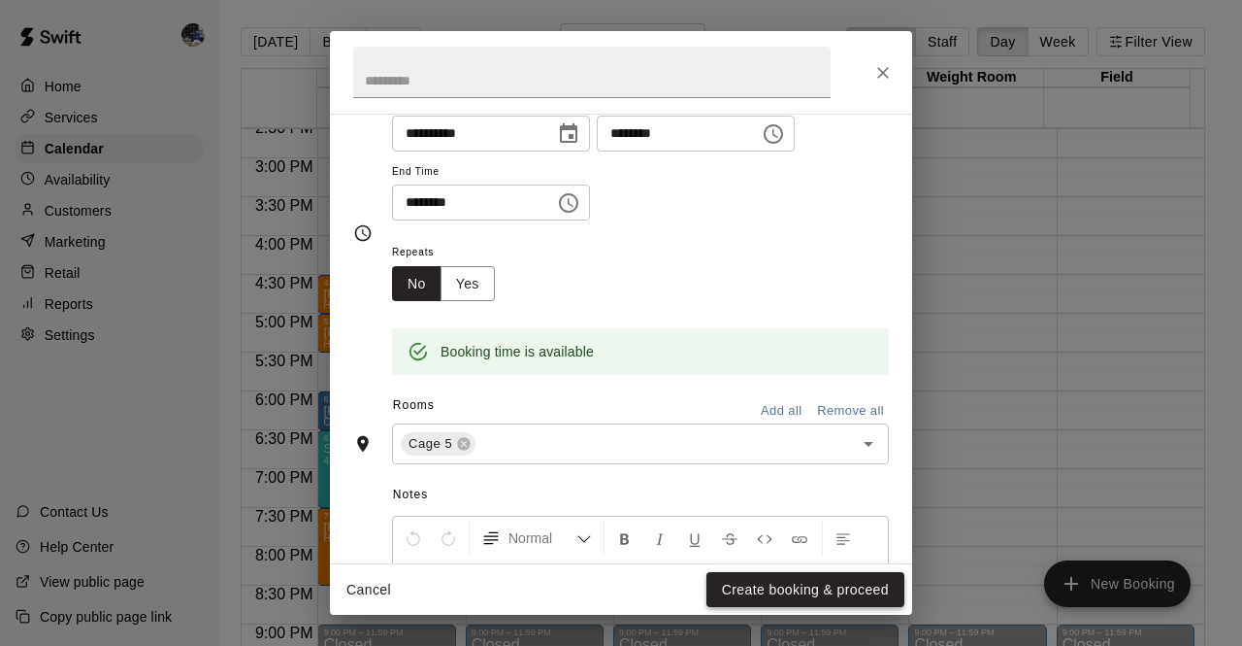
click at [754, 593] on button "Create booking & proceed" at bounding box center [806, 590] width 198 height 36
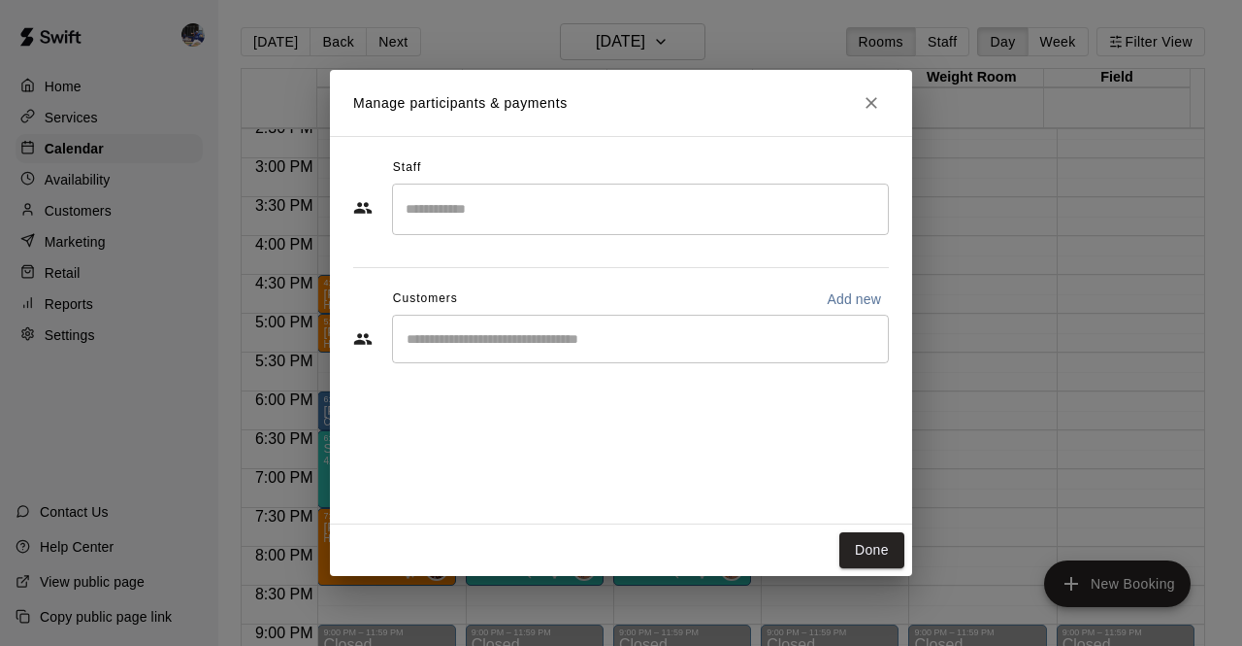
click at [509, 215] on input "Search staff" at bounding box center [641, 209] width 480 height 34
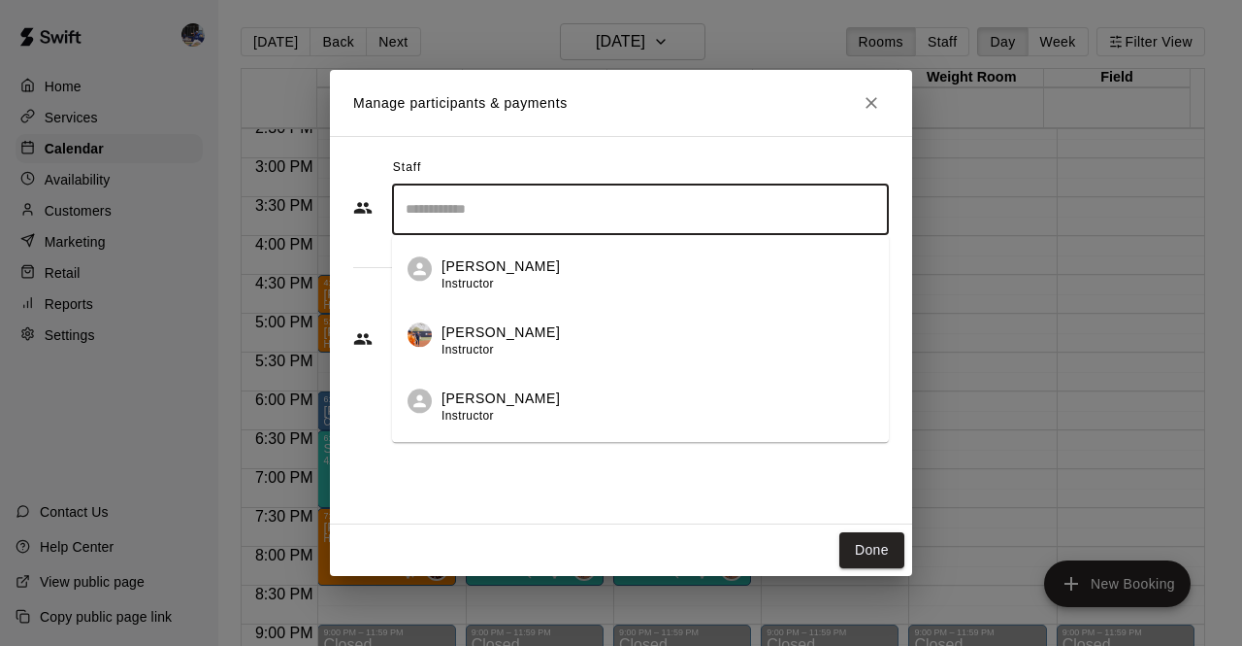
click at [514, 331] on p "[PERSON_NAME]" at bounding box center [501, 332] width 118 height 20
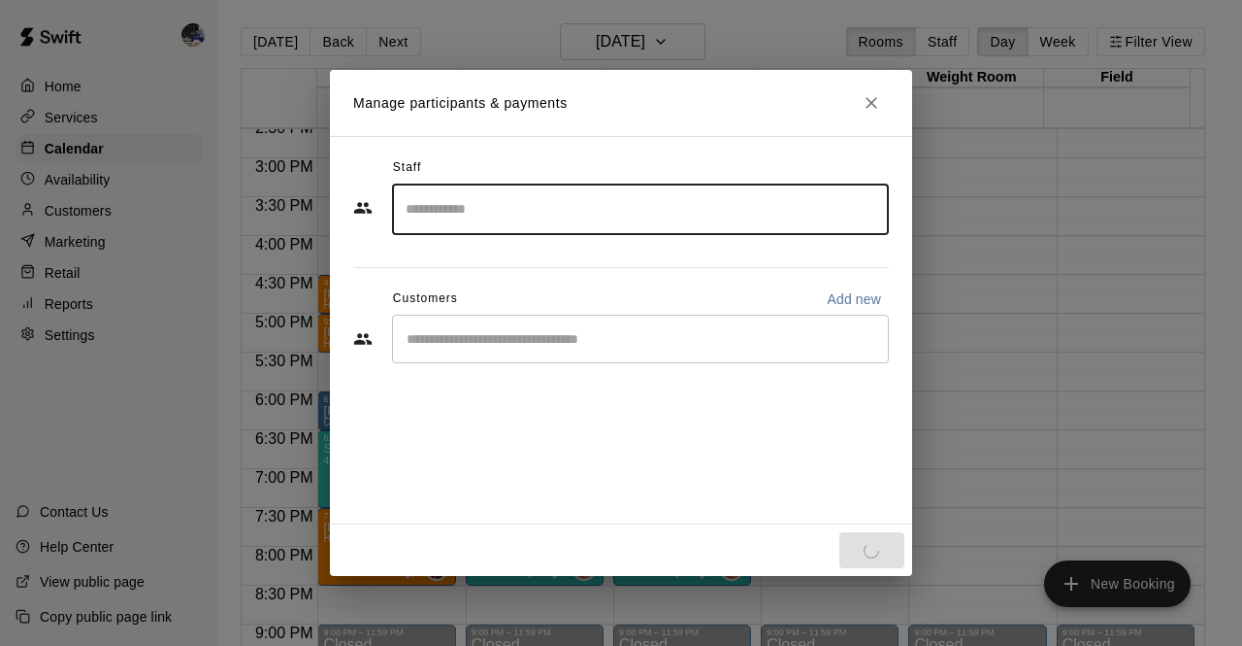
click at [518, 350] on div "​" at bounding box center [640, 339] width 497 height 49
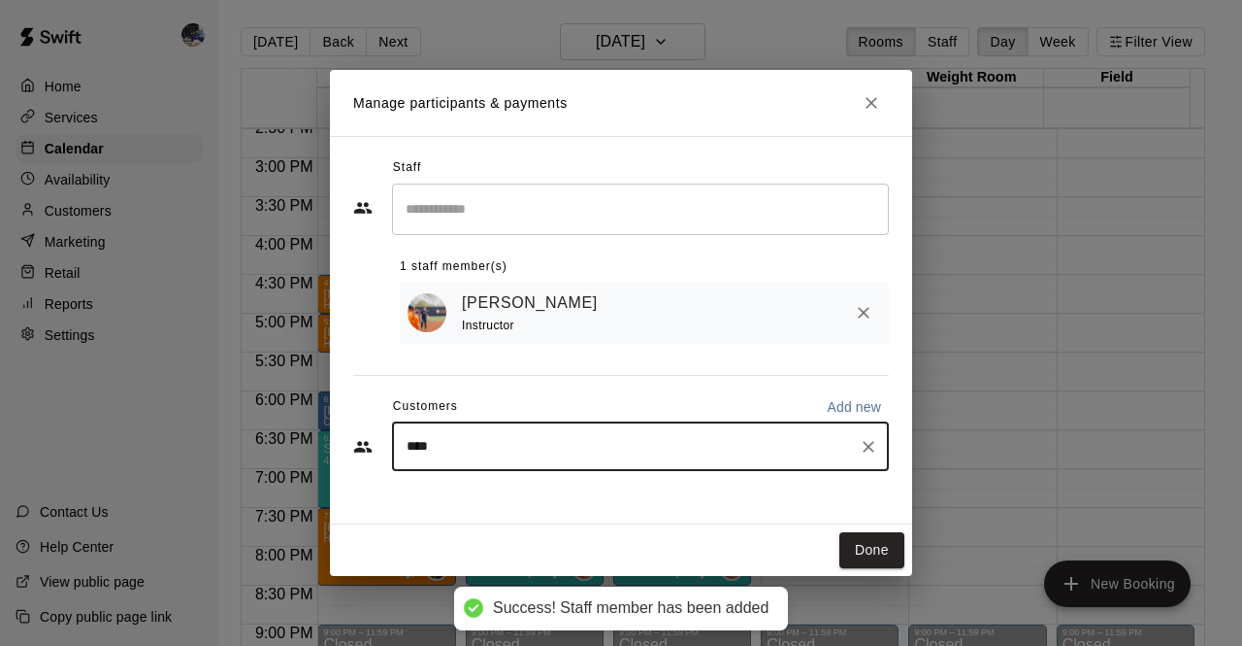
type input "*****"
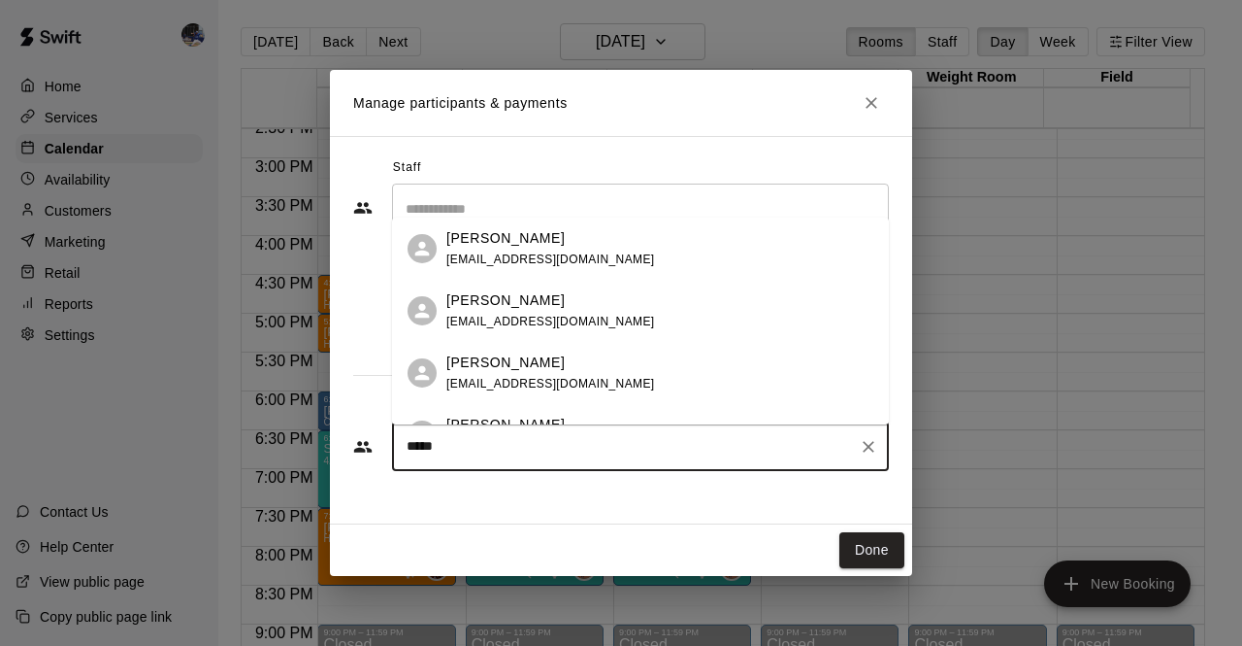
click at [537, 246] on div "[PERSON_NAME]" at bounding box center [551, 238] width 209 height 20
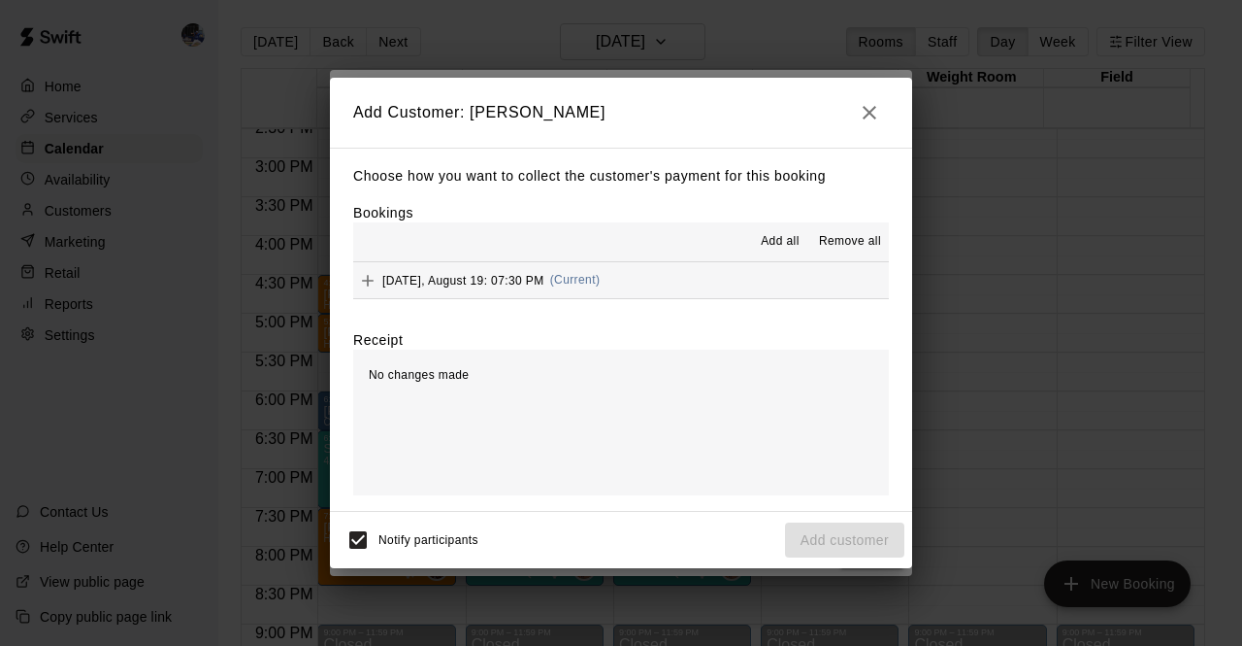
click at [866, 133] on h2 "Add Customer: Robert Miner" at bounding box center [621, 113] width 582 height 70
click at [866, 131] on h2 "Add Customer: Robert Miner" at bounding box center [621, 113] width 582 height 70
click at [866, 120] on icon "button" at bounding box center [869, 112] width 23 height 23
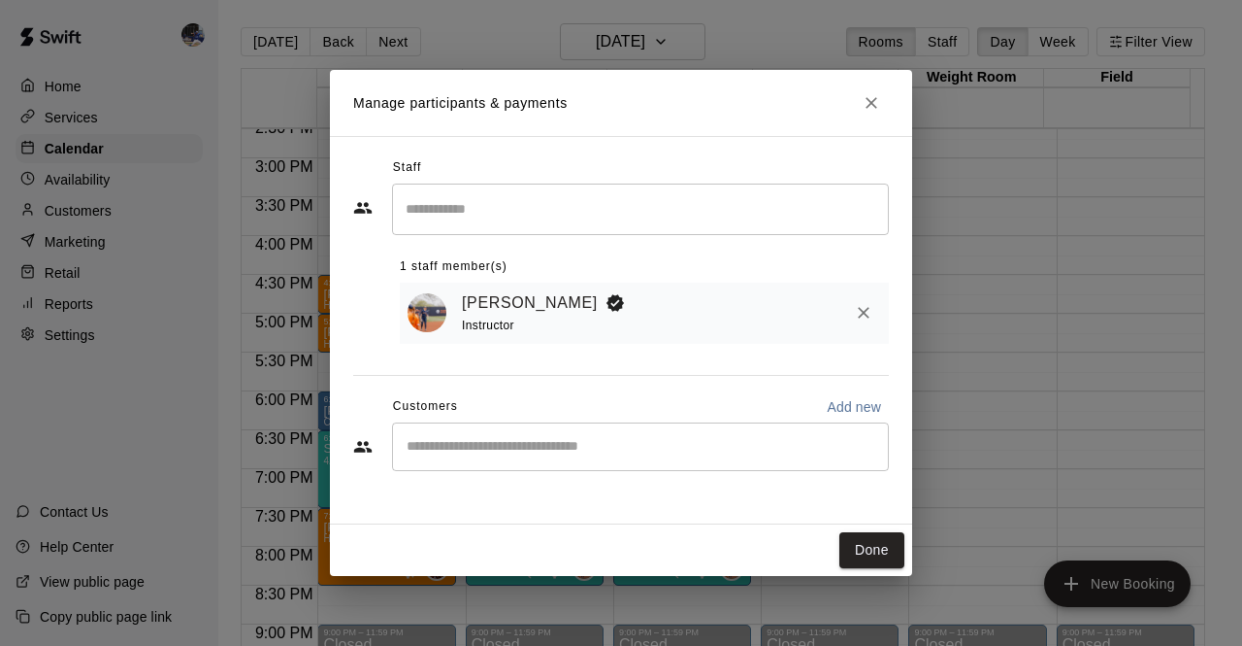
click at [598, 452] on input "Start typing to search customers..." at bounding box center [641, 446] width 480 height 19
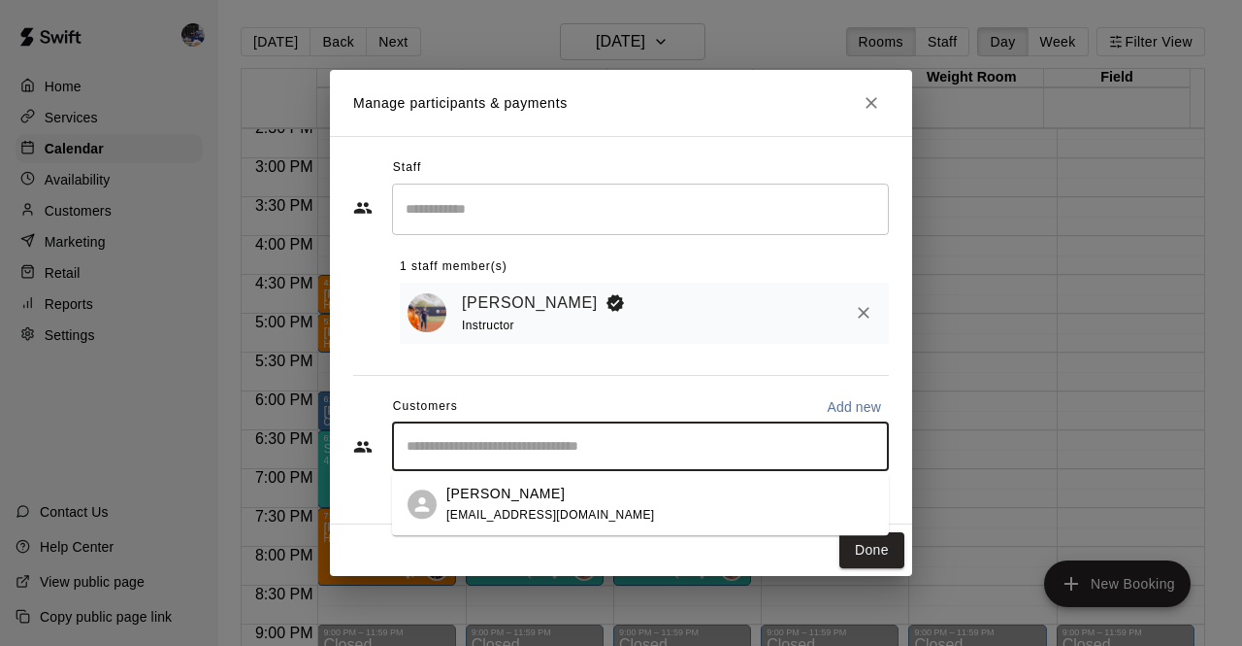
click at [546, 498] on div "[PERSON_NAME]" at bounding box center [551, 493] width 209 height 20
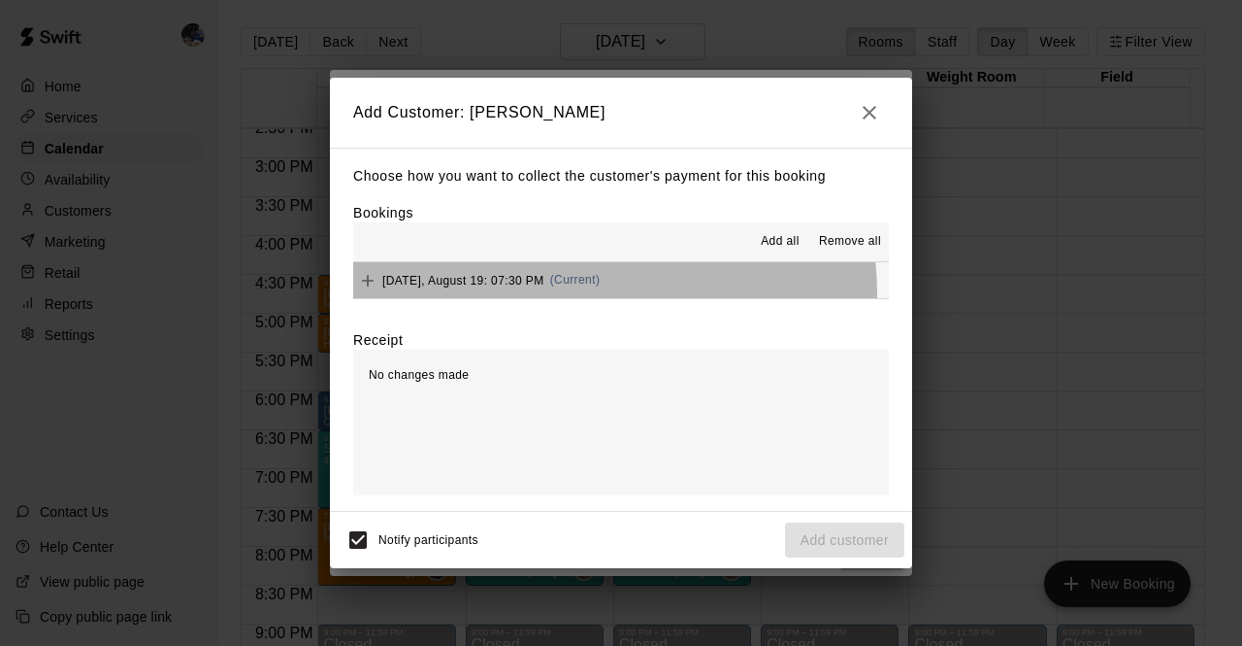
click at [596, 294] on div "Tuesday, August 19: 07:30 PM (Current)" at bounding box center [476, 280] width 247 height 29
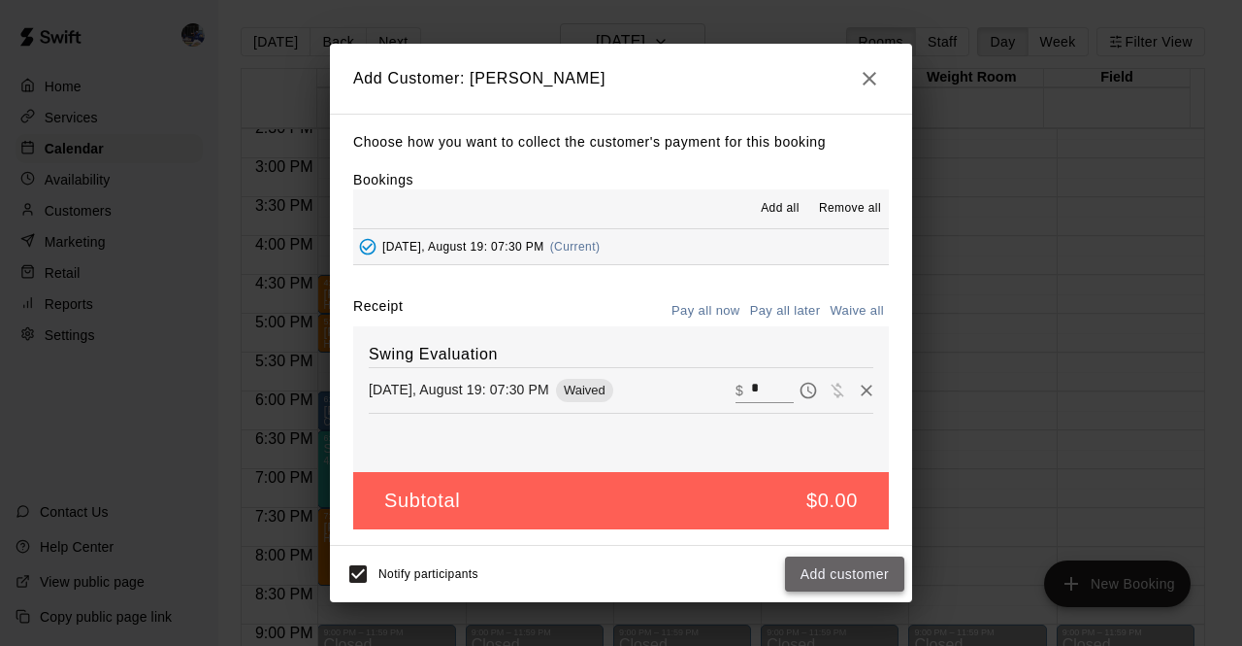
click at [831, 573] on button "Add customer" at bounding box center [844, 574] width 119 height 36
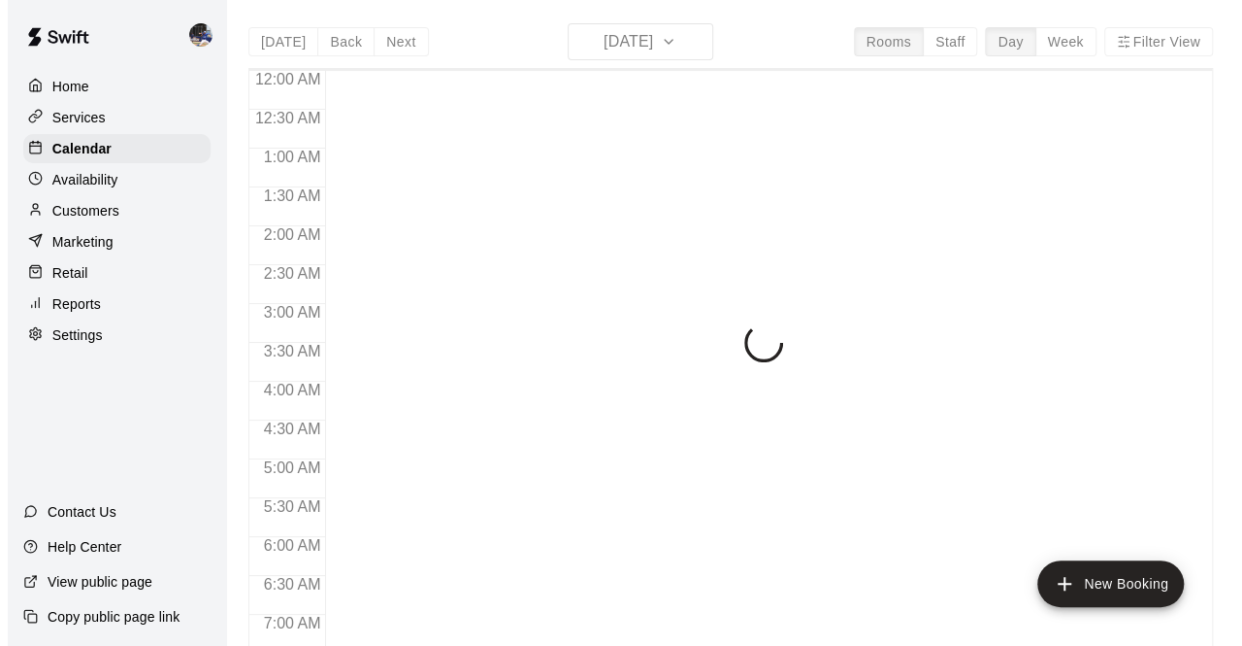
scroll to position [1128, 0]
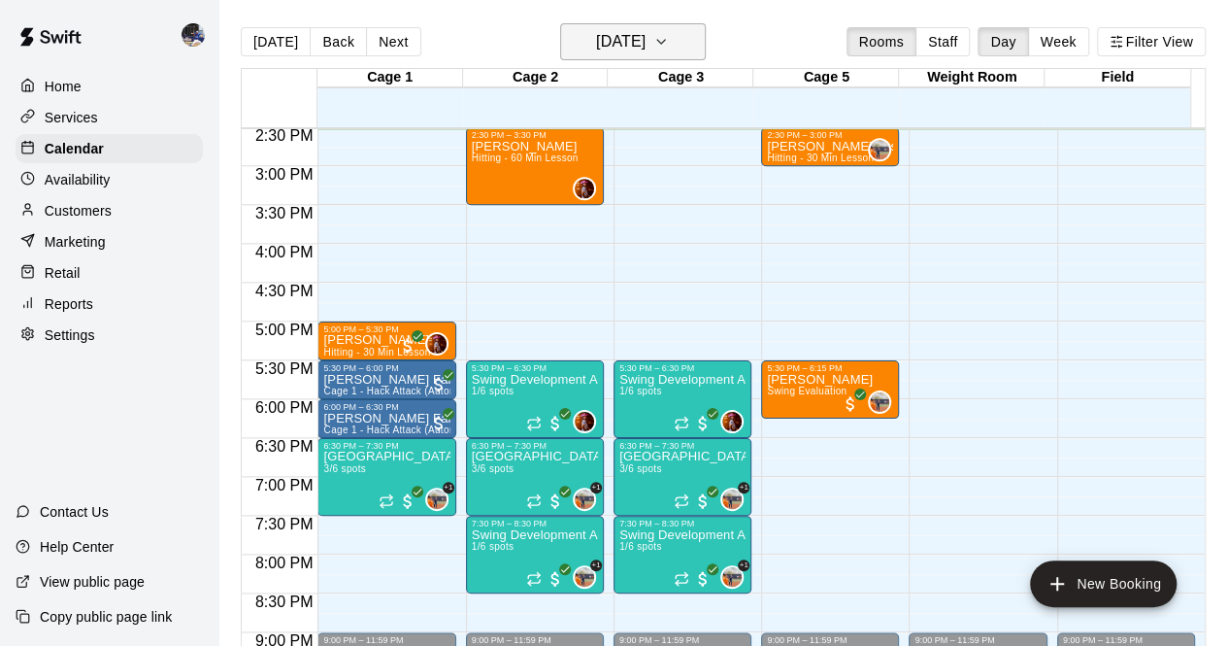
click at [631, 46] on h6 "[DATE]" at bounding box center [621, 41] width 50 height 27
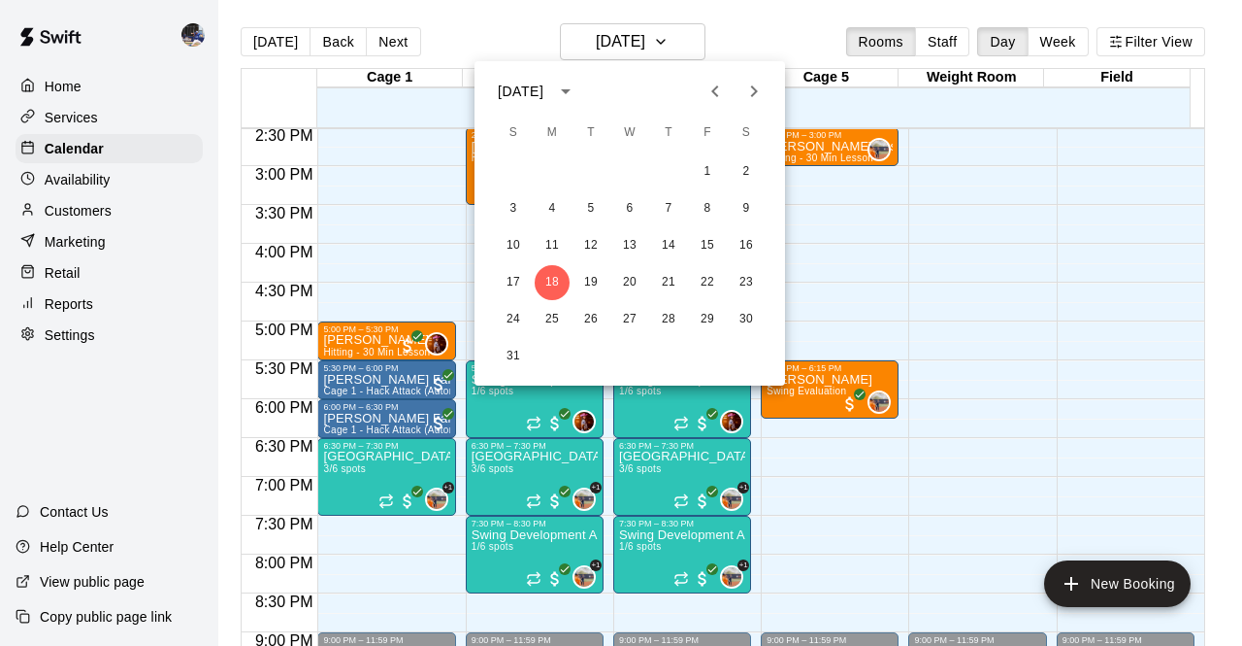
click at [721, 110] on button "Previous month" at bounding box center [715, 91] width 39 height 39
click at [712, 289] on button "25" at bounding box center [707, 282] width 35 height 35
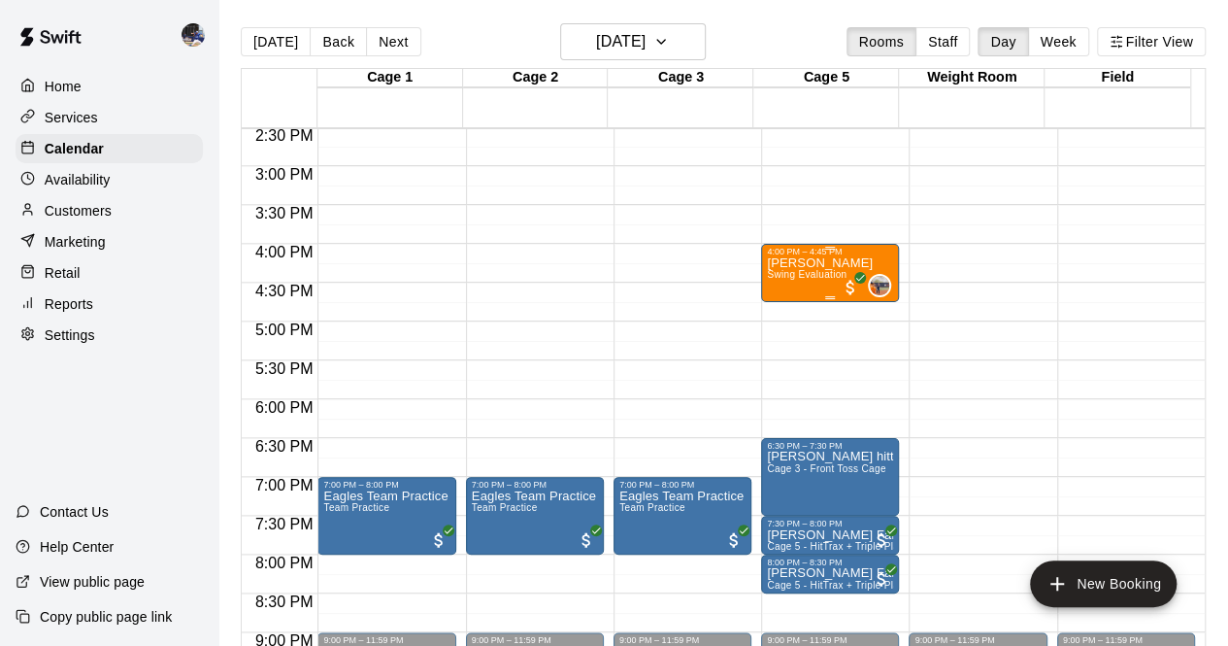
click at [800, 263] on p "[PERSON_NAME]" at bounding box center [820, 263] width 106 height 0
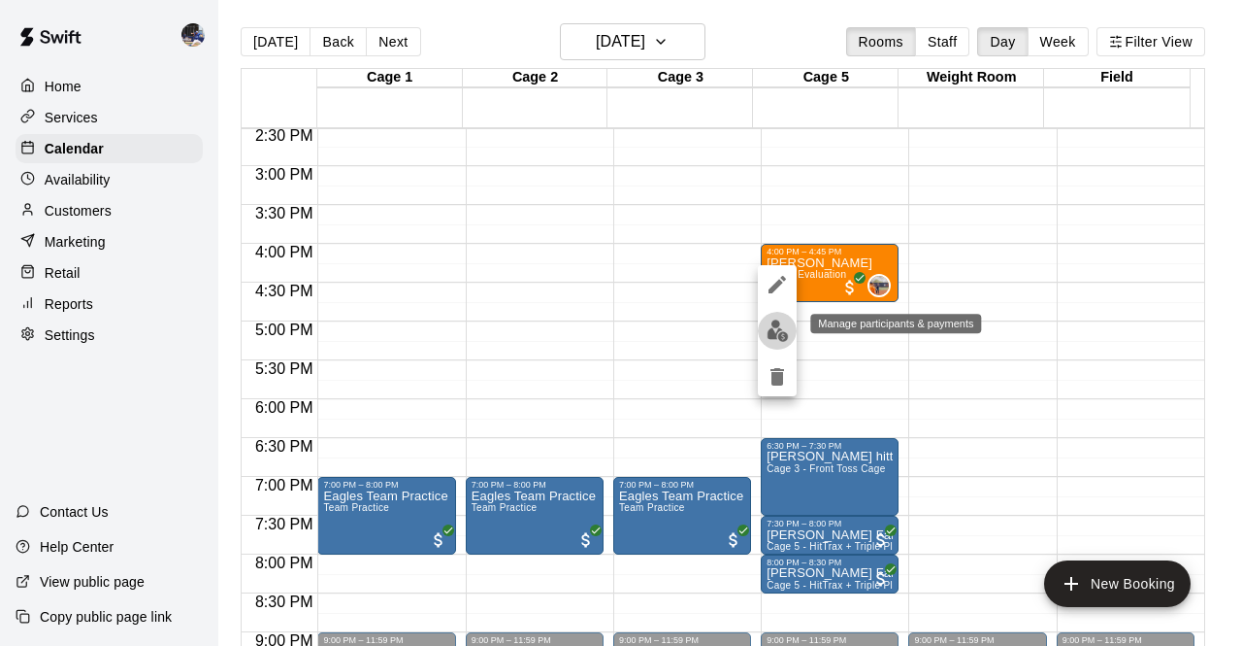
click at [778, 323] on img "edit" at bounding box center [778, 330] width 22 height 22
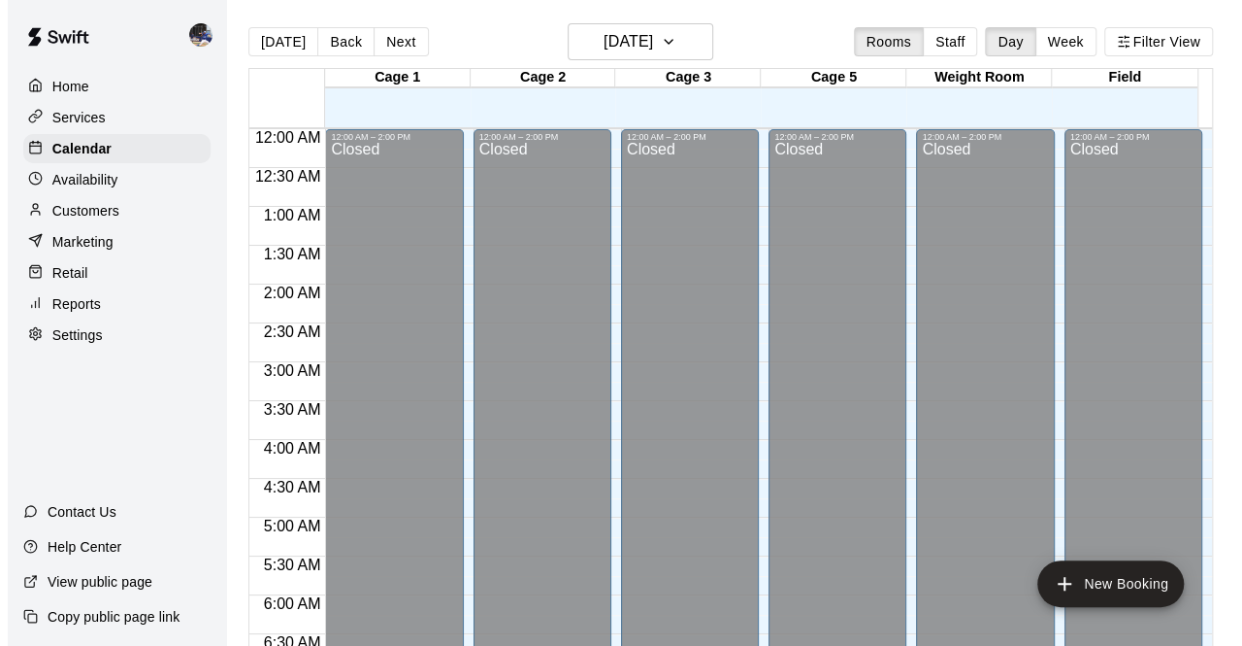
scroll to position [962, 0]
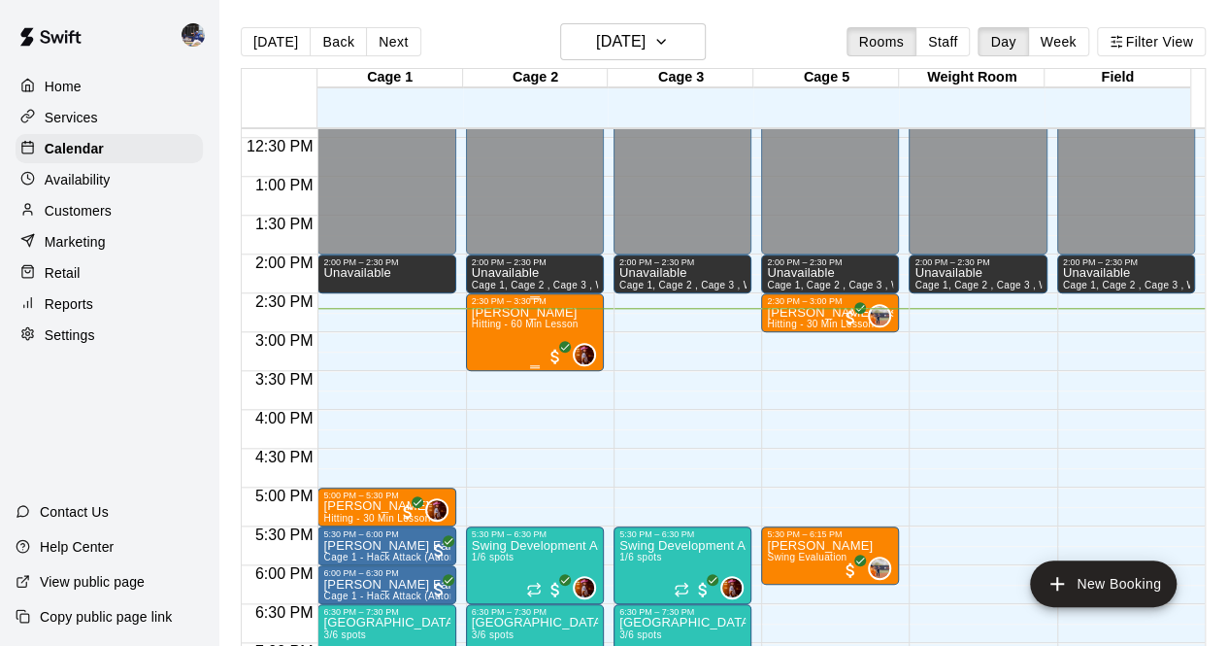
click at [470, 335] on div "June Fisher Lesson Hitting - 60 Min Lesson" at bounding box center [525, 629] width 107 height 646
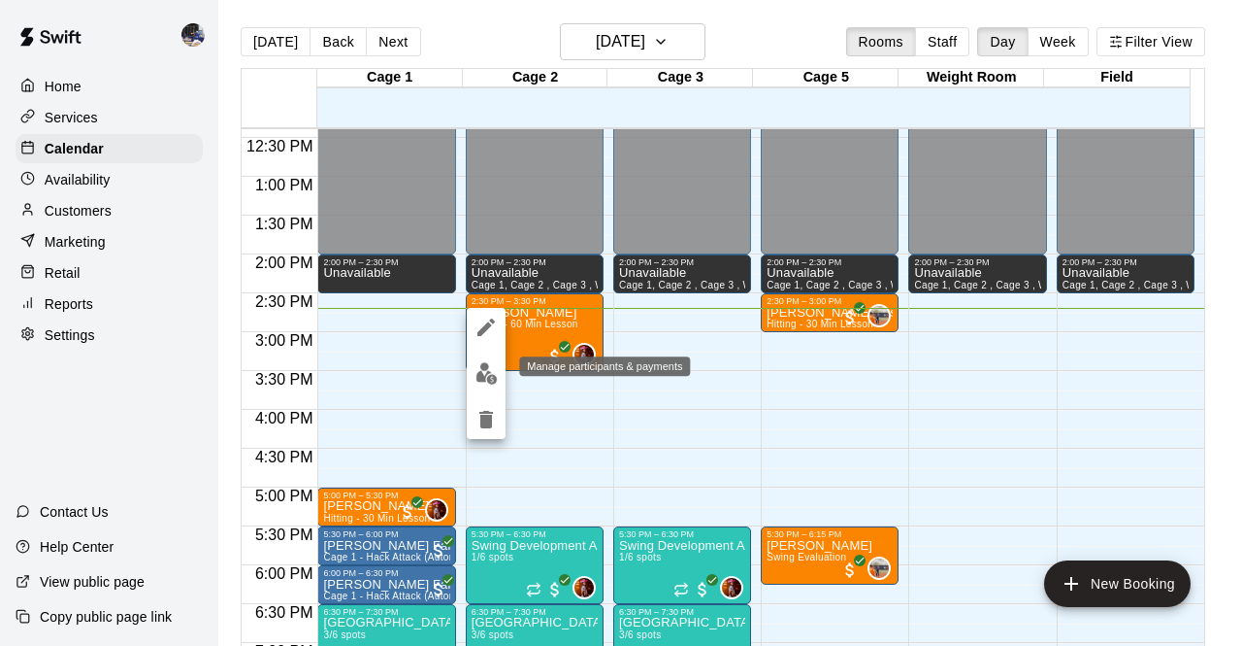
click at [470, 374] on img "edit" at bounding box center [487, 373] width 22 height 22
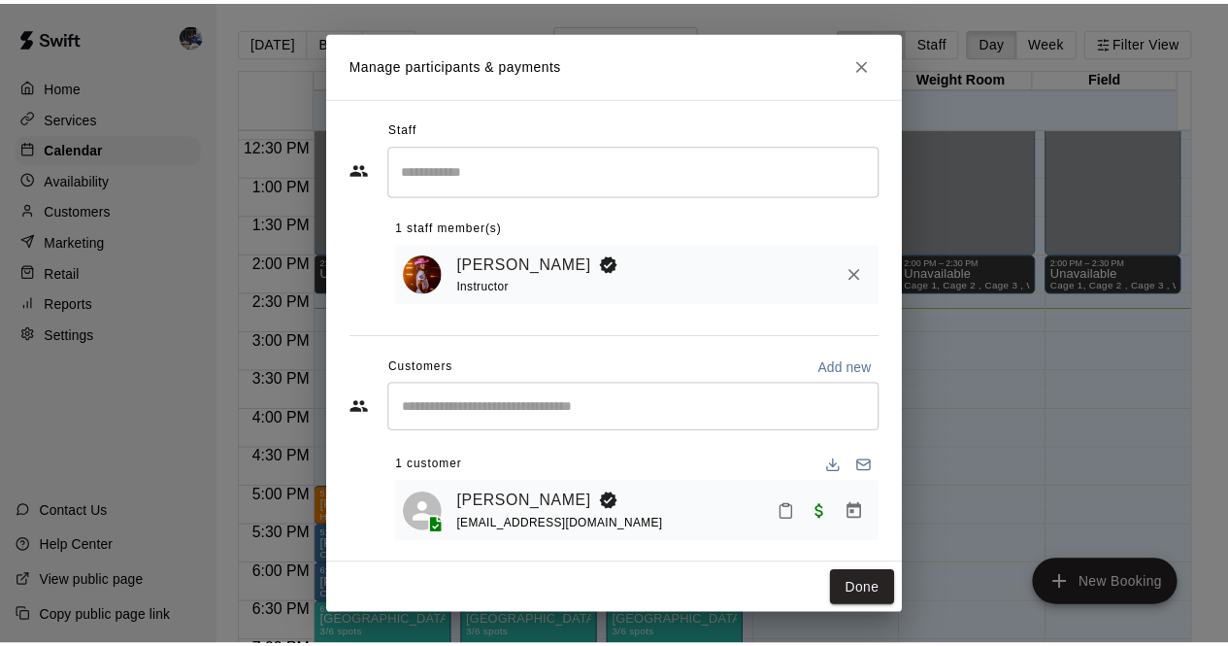
scroll to position [16, 0]
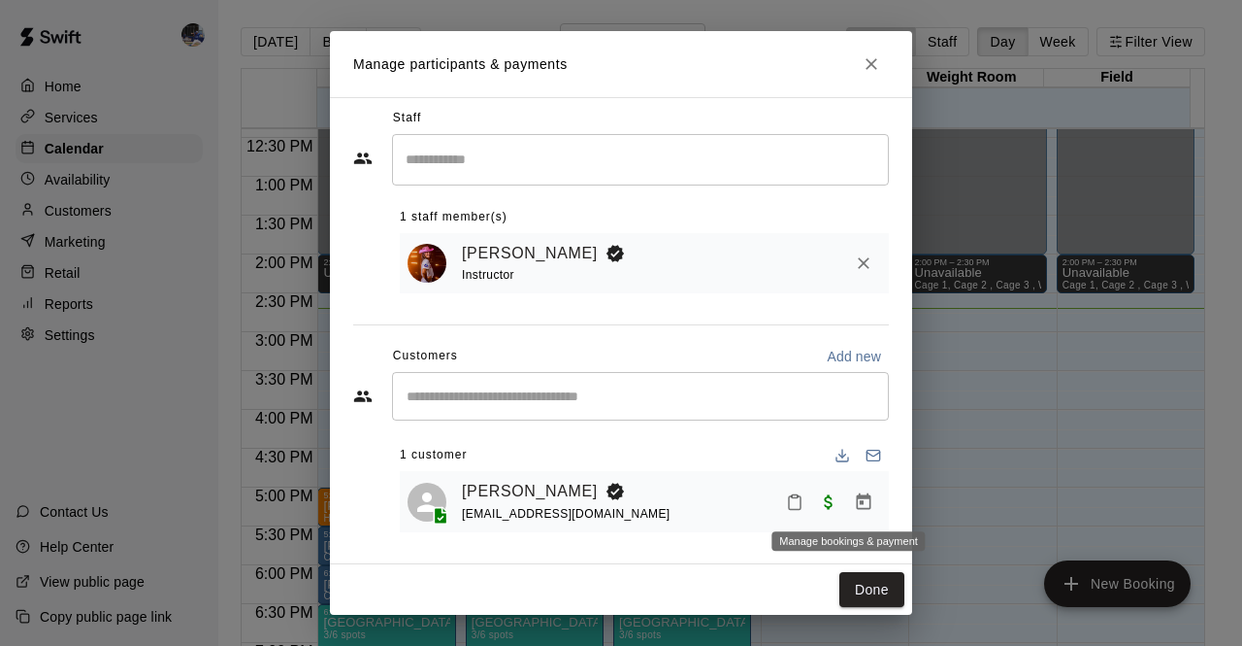
click at [470, 492] on icon "Manage bookings & payment" at bounding box center [864, 500] width 15 height 17
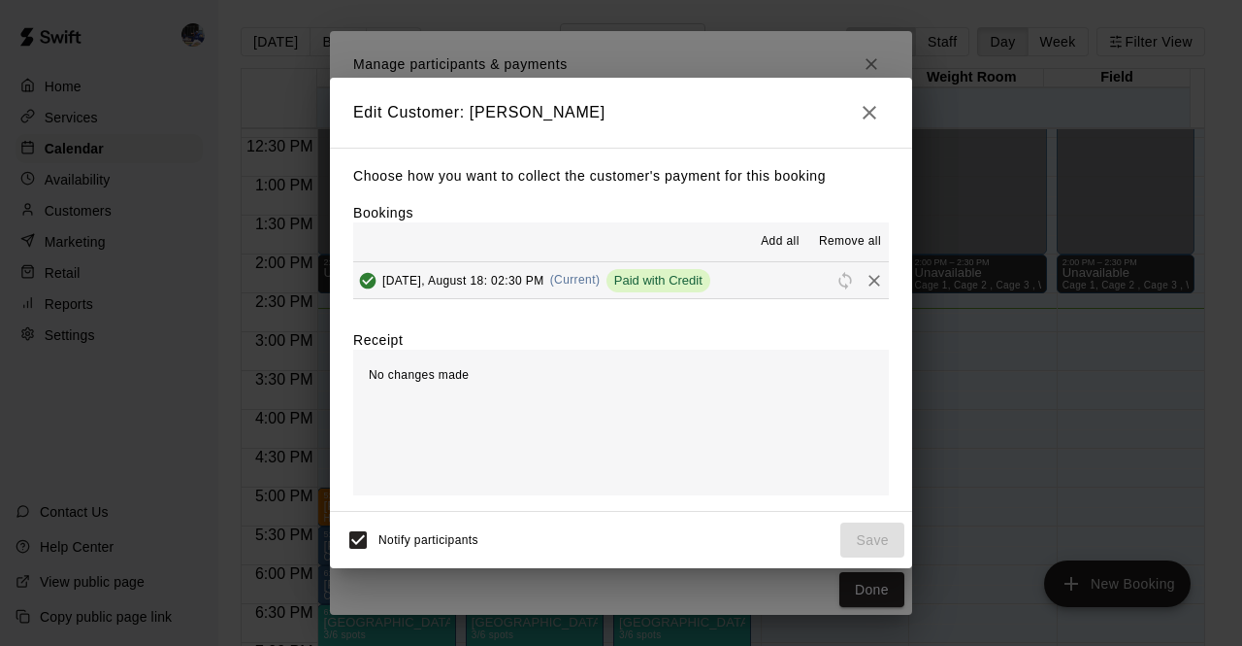
click at [470, 321] on div "Edit Customer: Caitlin Fisher Choose how you want to collect the customer's pay…" at bounding box center [621, 323] width 1242 height 646
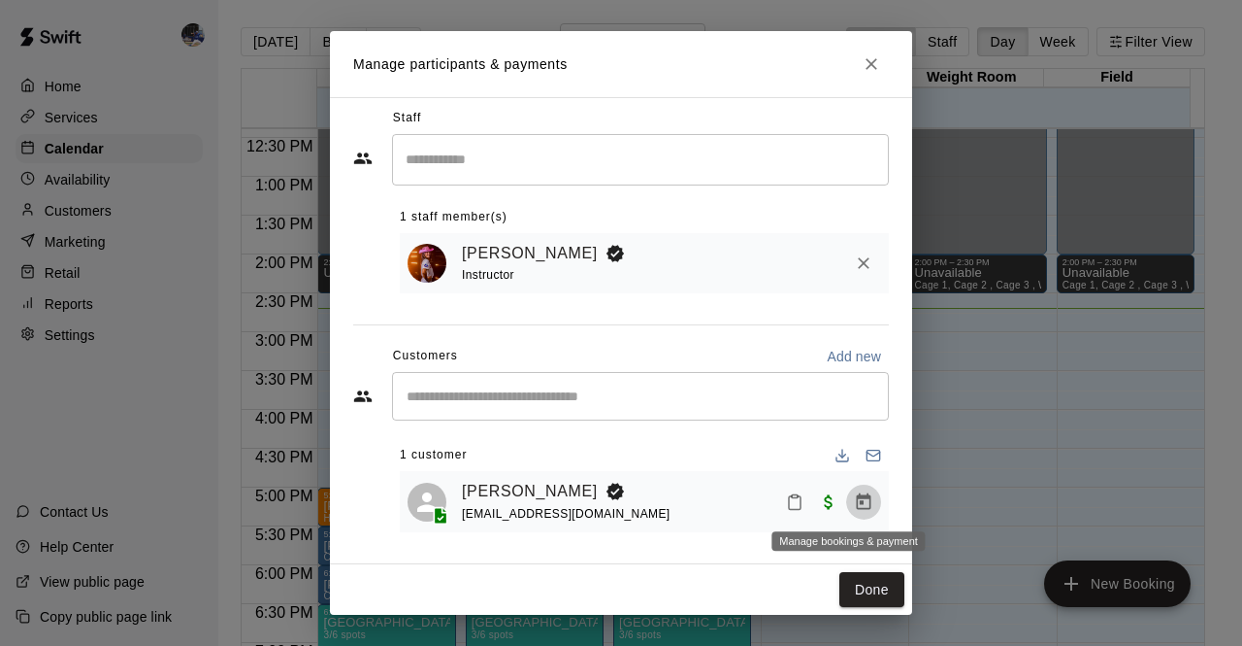
click at [470, 500] on icon "Manage bookings & payment" at bounding box center [864, 500] width 15 height 17
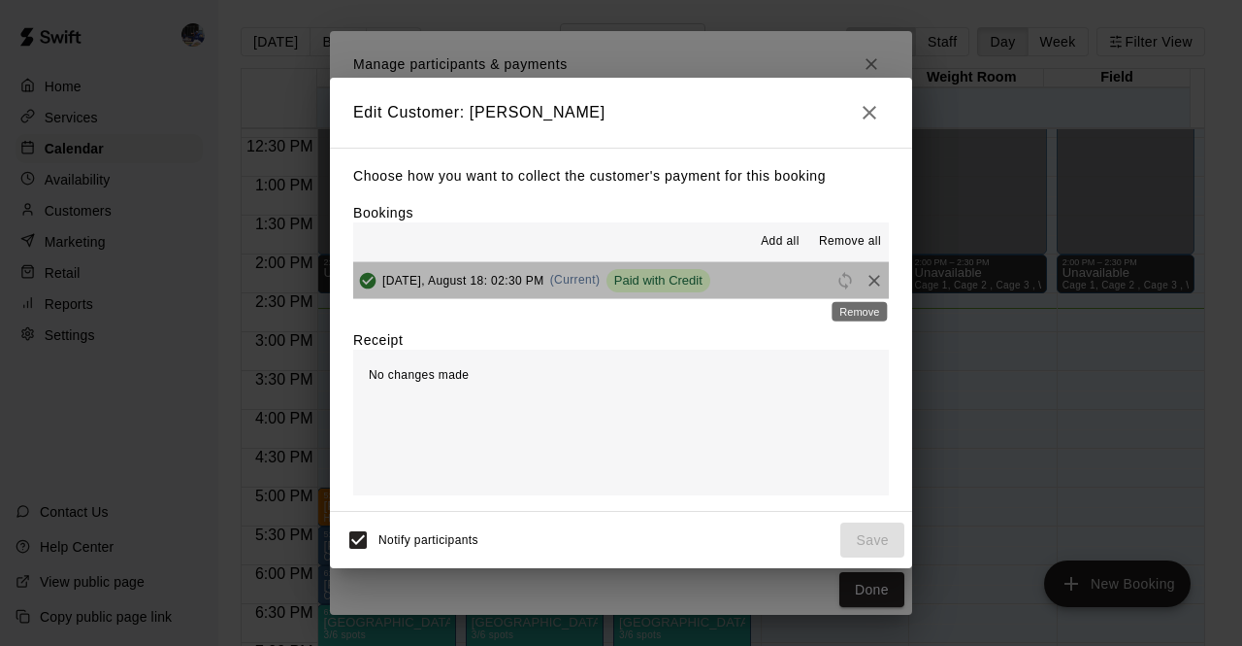
click at [470, 288] on div "Remove" at bounding box center [859, 305] width 59 height 35
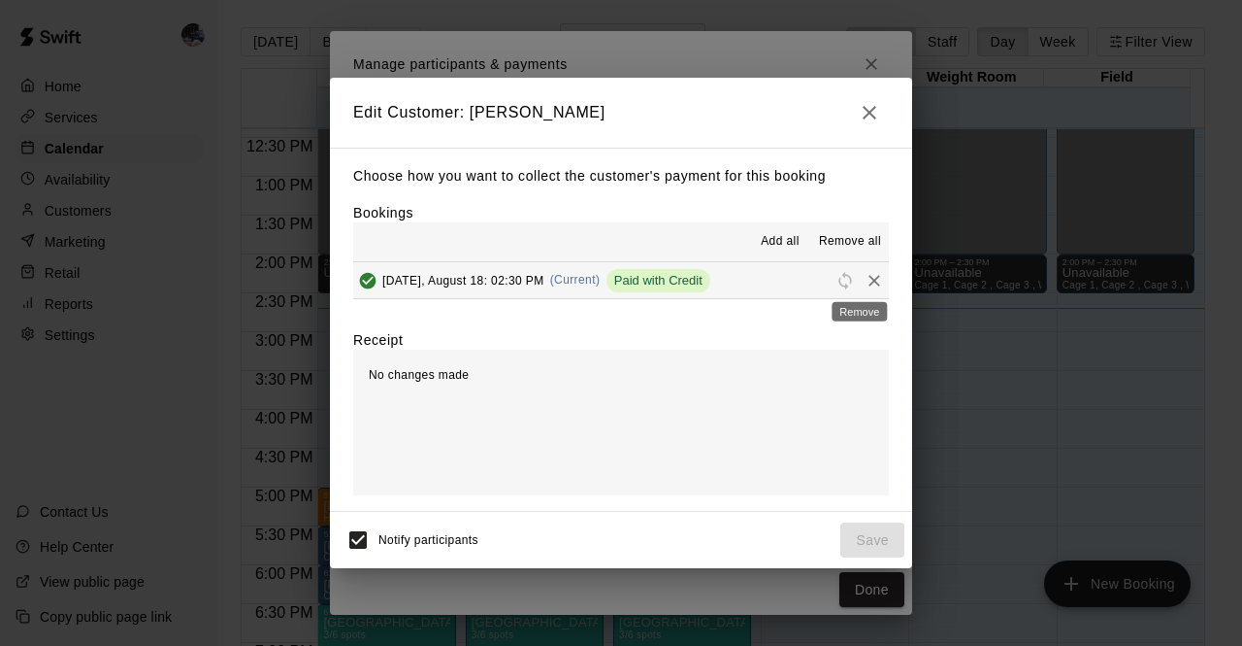
click at [470, 281] on icon "Remove" at bounding box center [875, 281] width 12 height 12
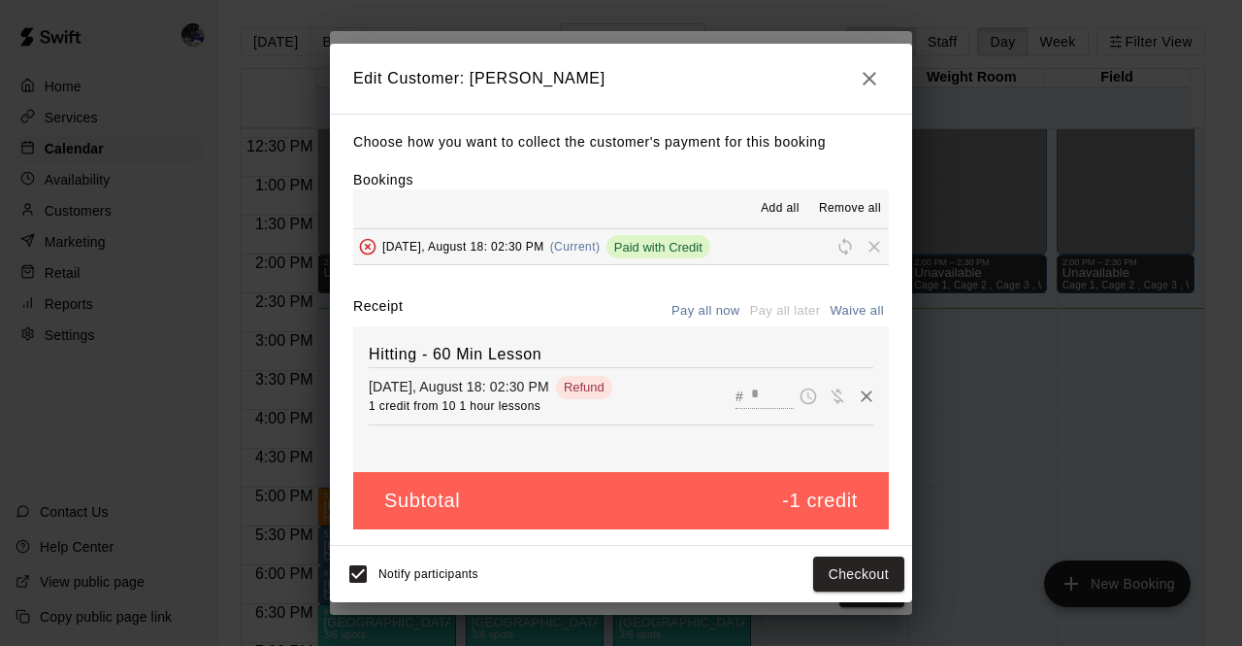
click at [470, 81] on icon "button" at bounding box center [869, 78] width 23 height 23
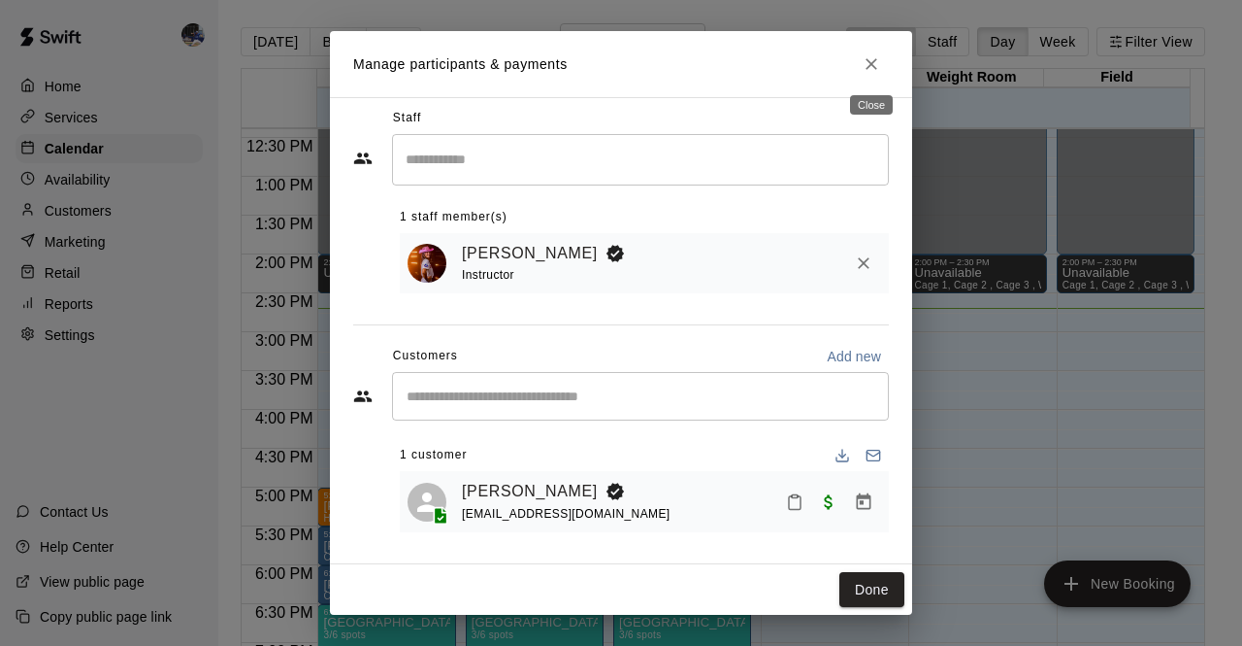
click at [470, 79] on button "Close" at bounding box center [871, 64] width 35 height 35
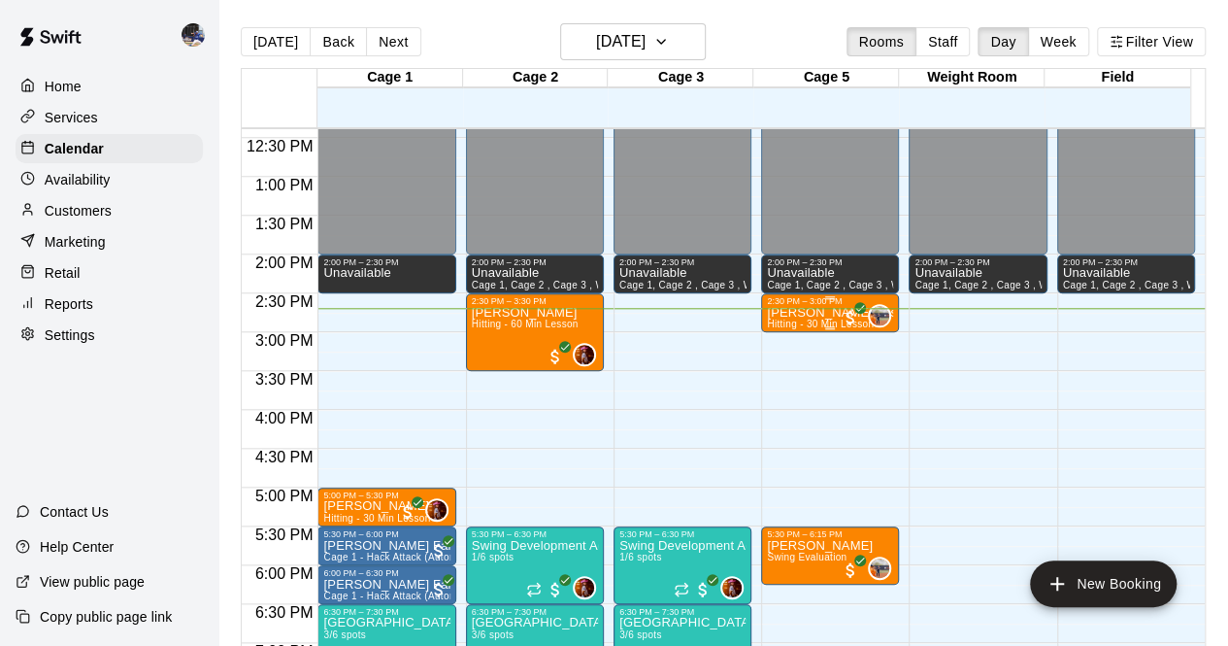
click at [470, 313] on p "[PERSON_NAME] Lesson" at bounding box center [830, 313] width 126 height 0
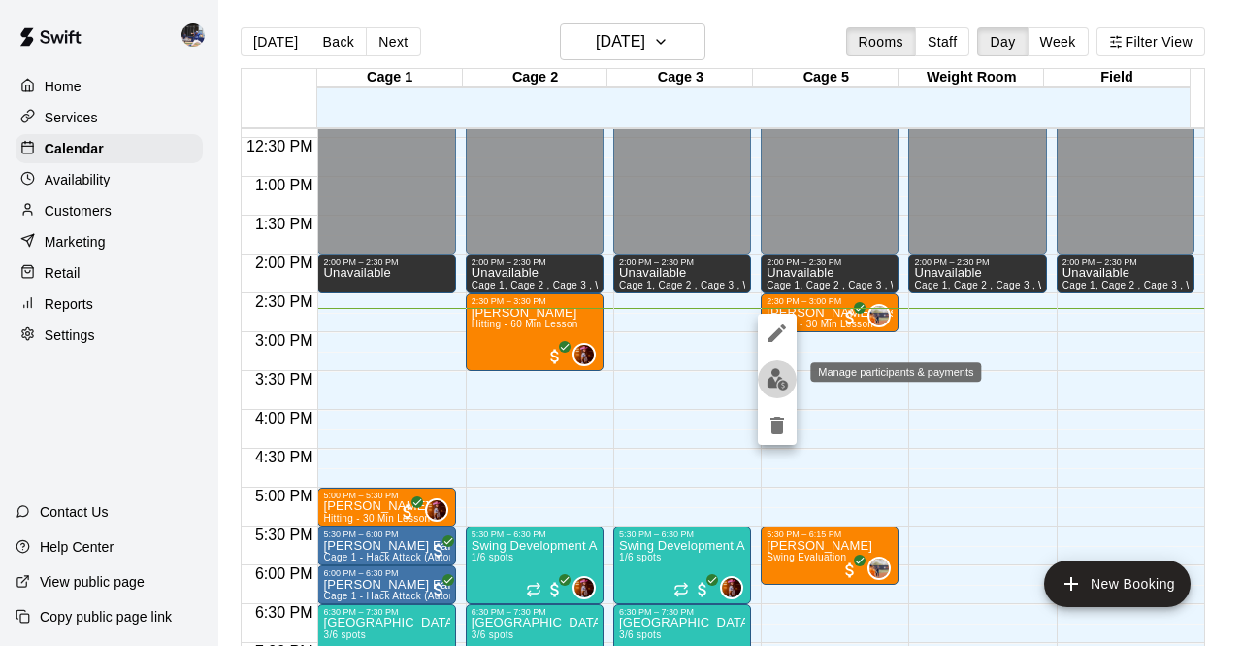
click at [470, 380] on img "edit" at bounding box center [778, 379] width 22 height 22
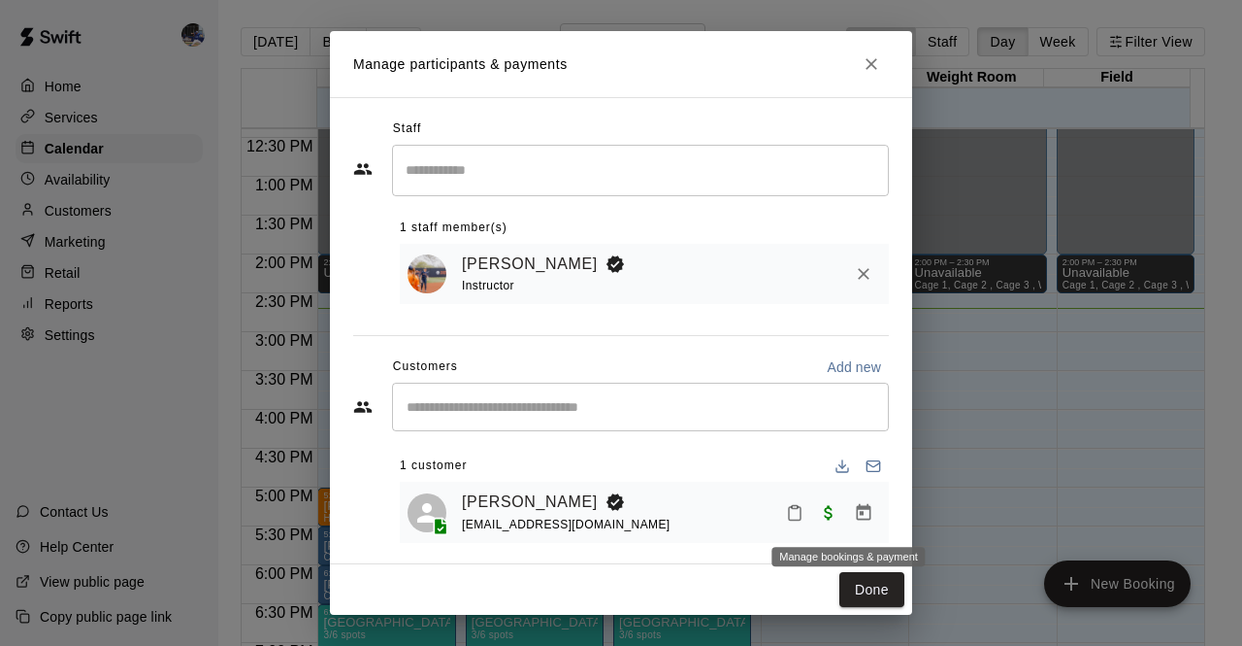
click at [470, 519] on icon "Manage bookings & payment" at bounding box center [864, 511] width 15 height 17
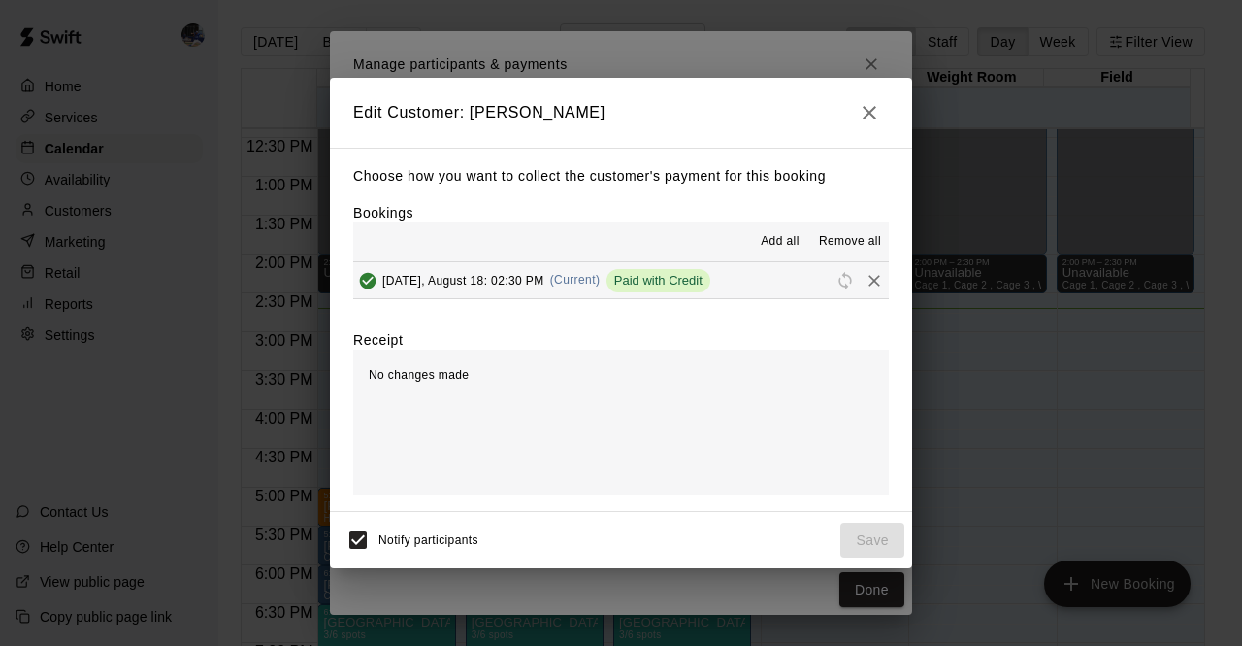
click at [470, 104] on icon "button" at bounding box center [869, 112] width 23 height 23
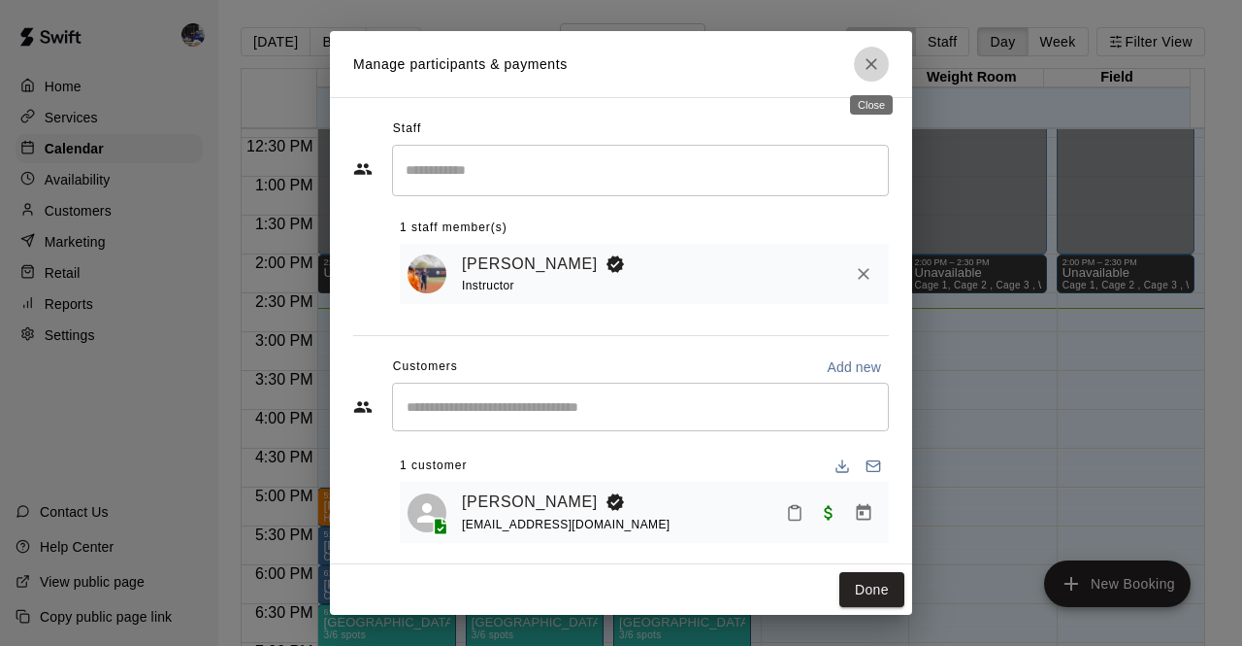
click at [470, 79] on button "Close" at bounding box center [871, 64] width 35 height 35
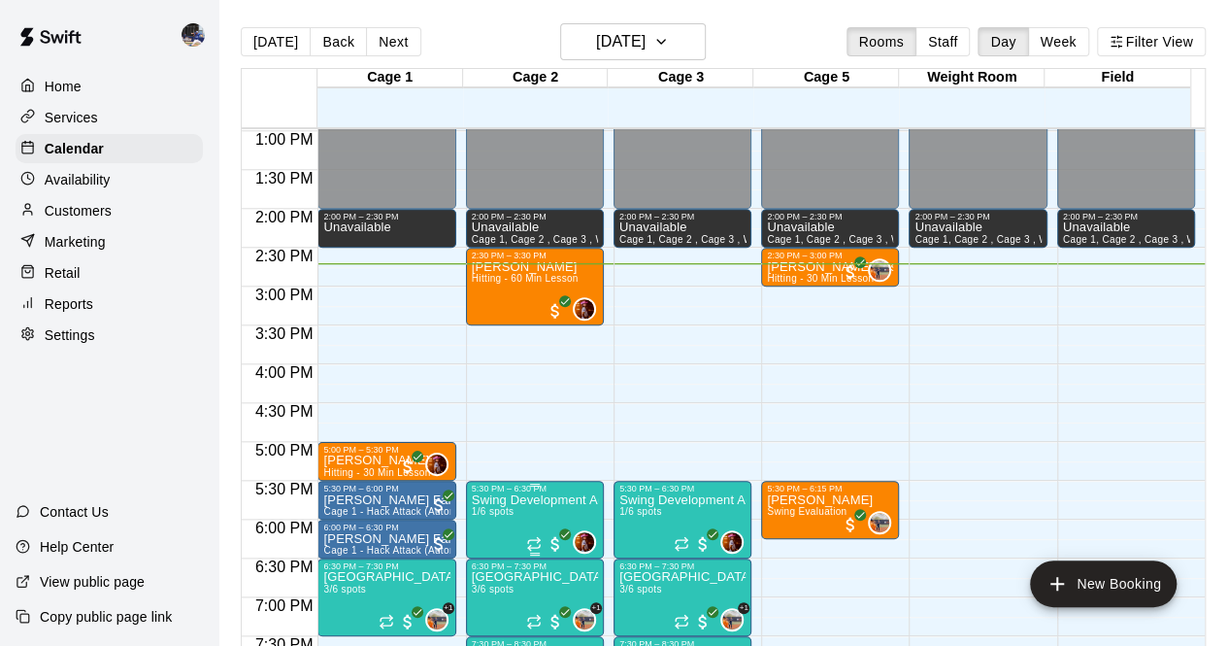
scroll to position [984, 0]
